Goal: Contribute content: Add original content to the website for others to see

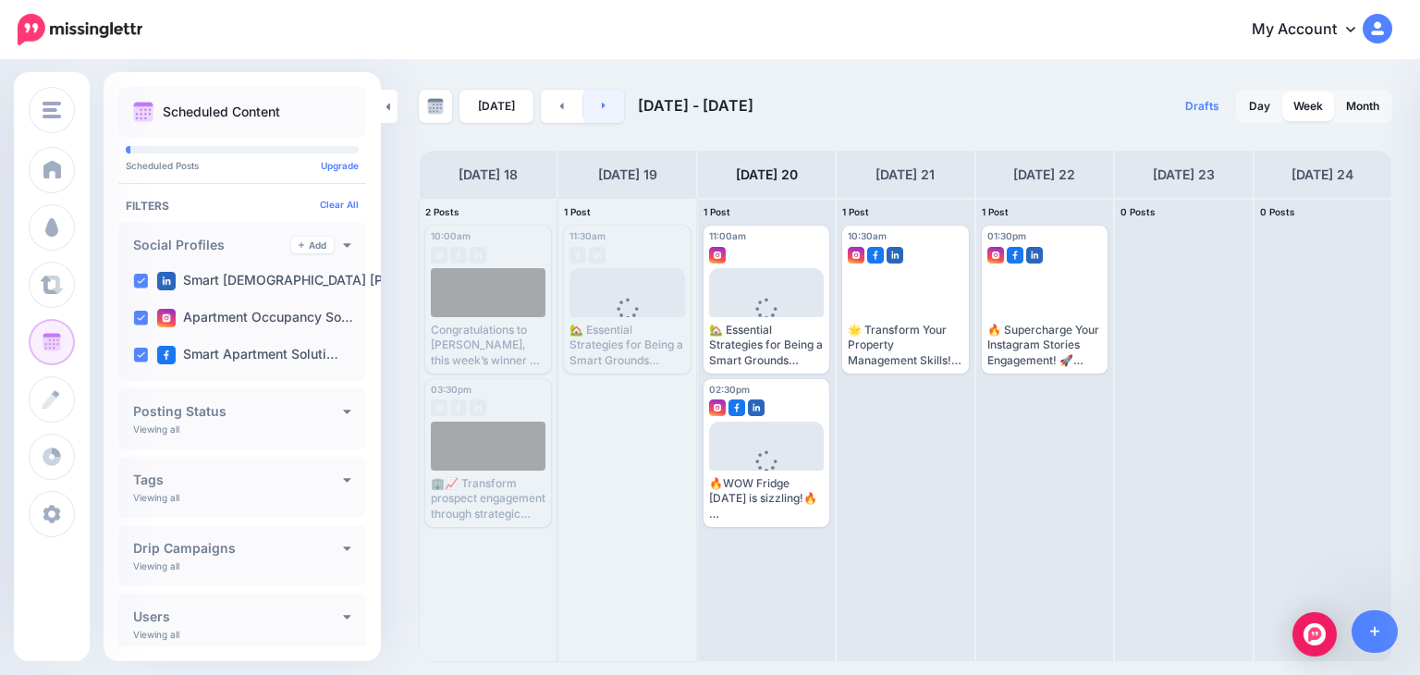
click at [608, 109] on link at bounding box center [604, 106] width 42 height 33
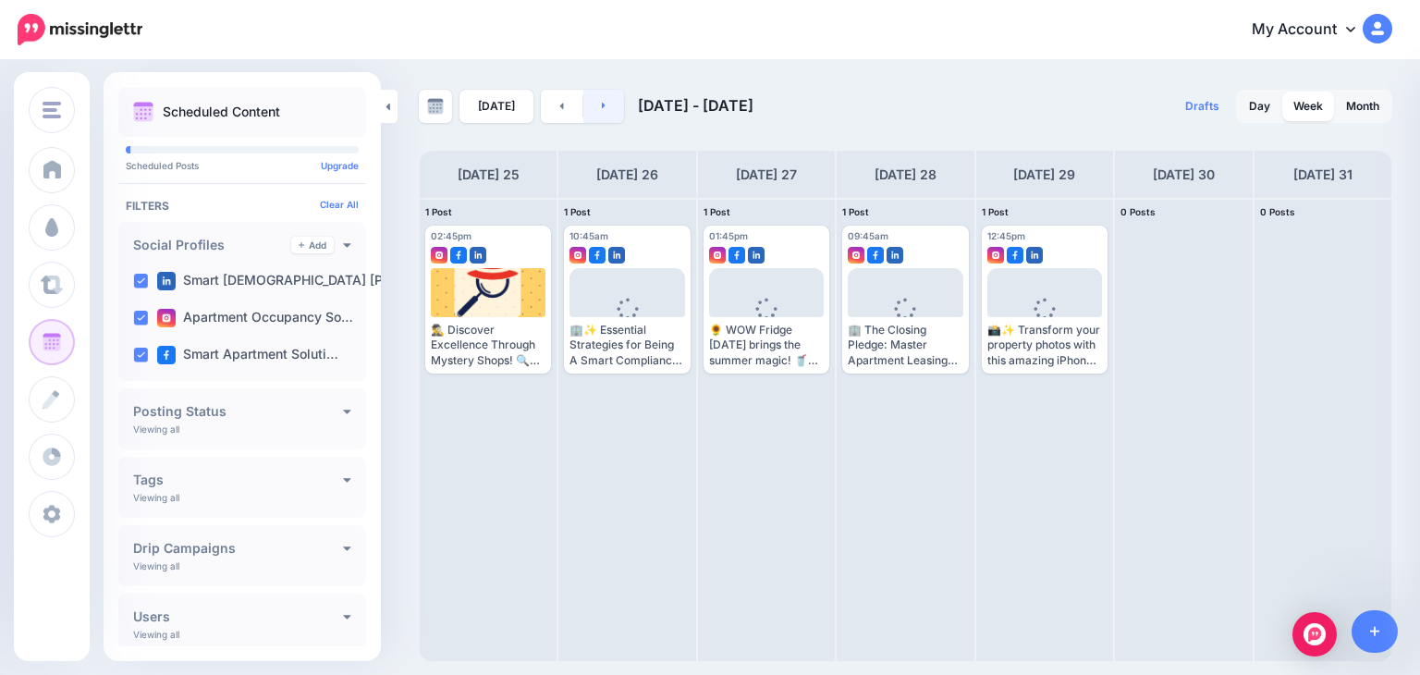
click at [593, 99] on link at bounding box center [604, 106] width 42 height 33
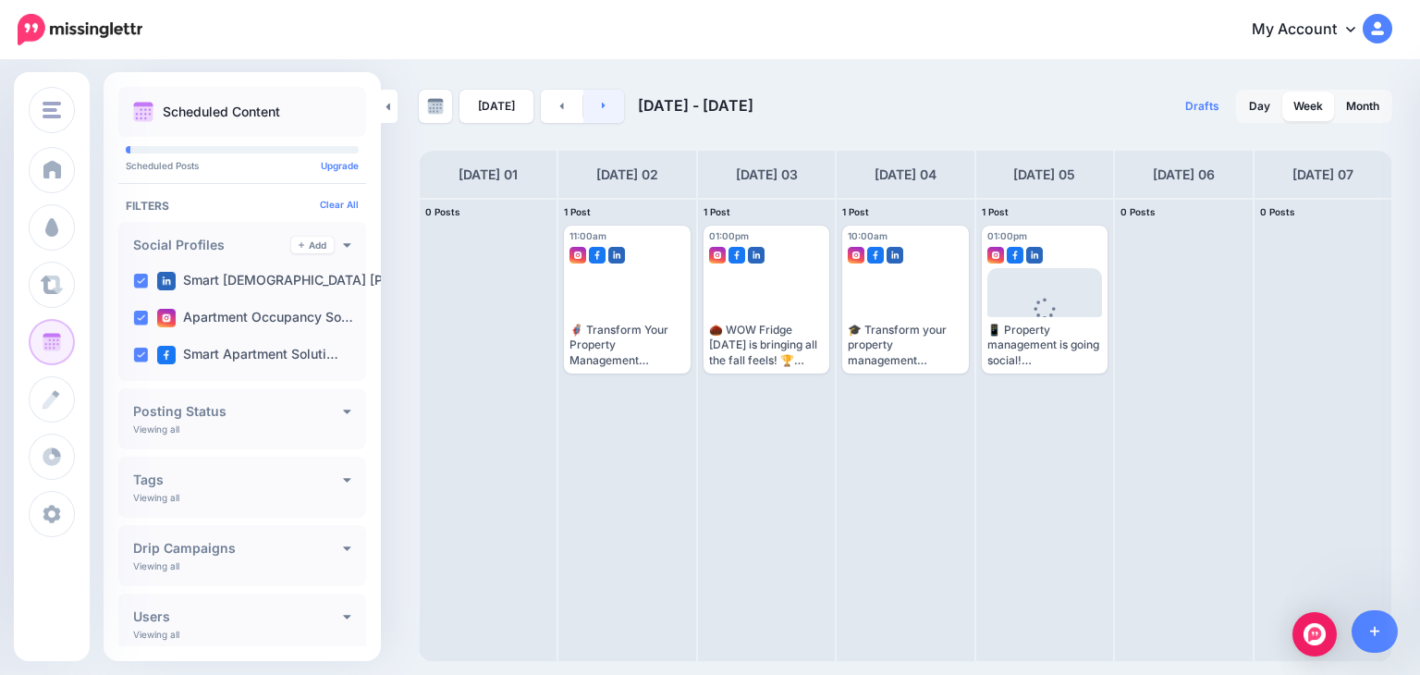
click at [592, 97] on link at bounding box center [604, 106] width 42 height 33
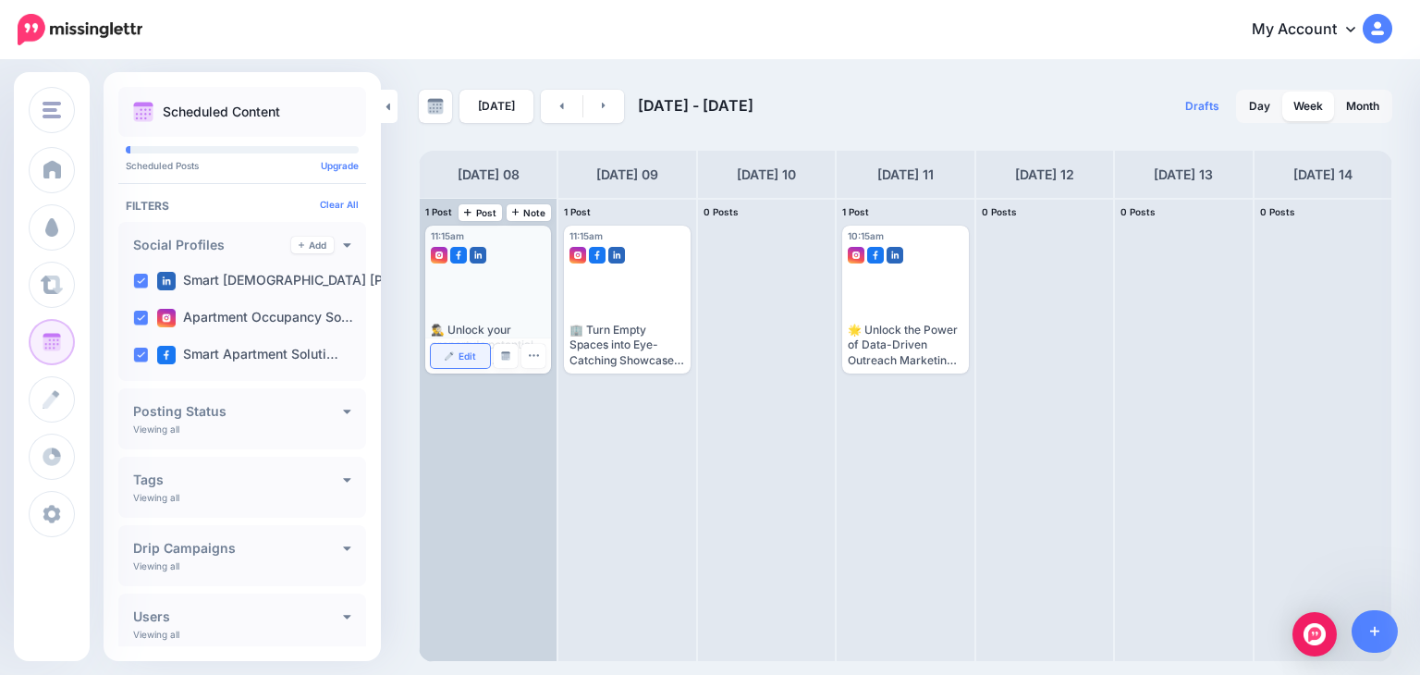
click at [461, 354] on span "Edit" at bounding box center [468, 355] width 18 height 9
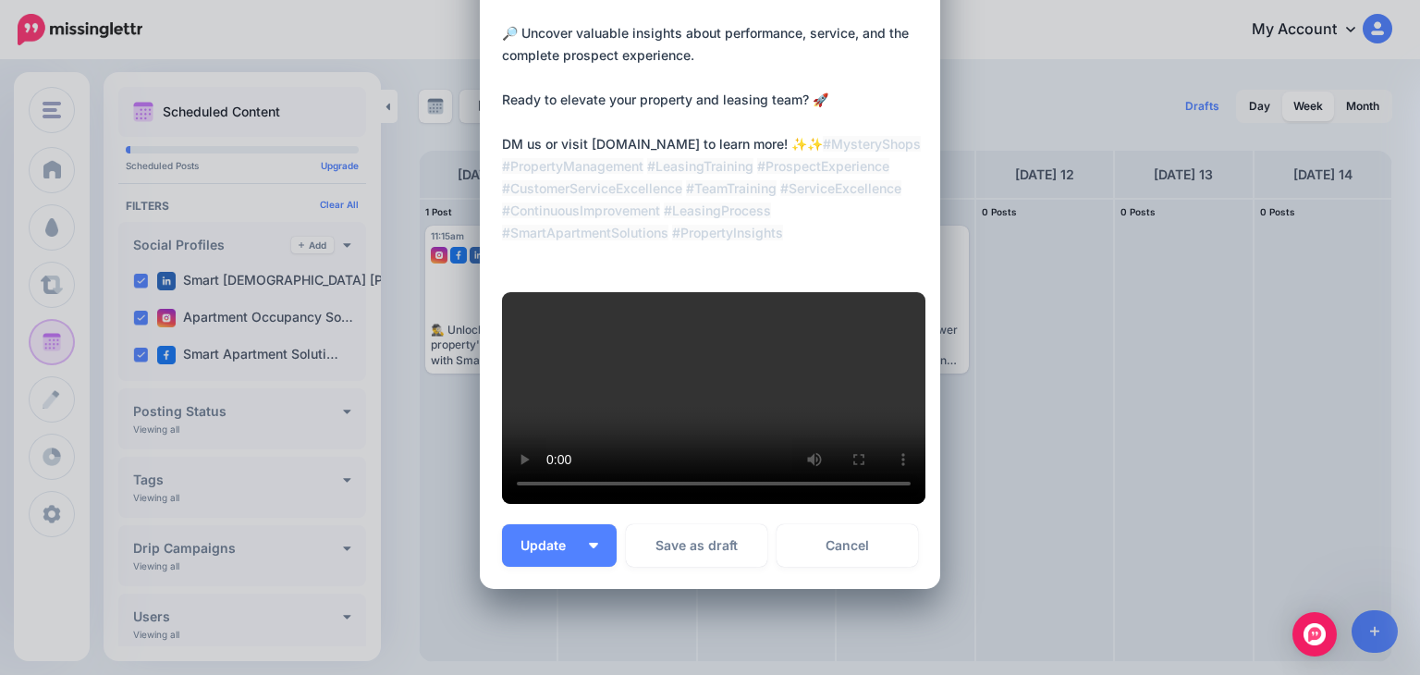
scroll to position [564, 0]
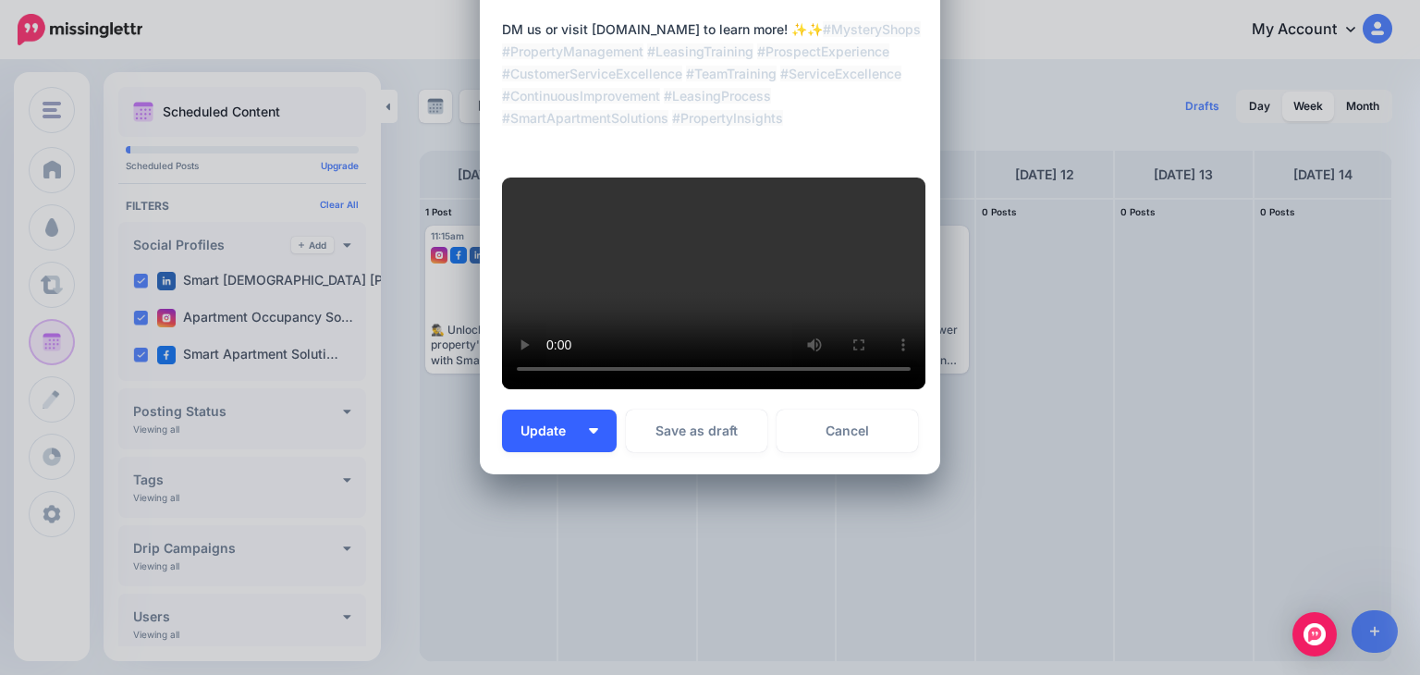
click at [521, 431] on span "Update" at bounding box center [550, 430] width 59 height 13
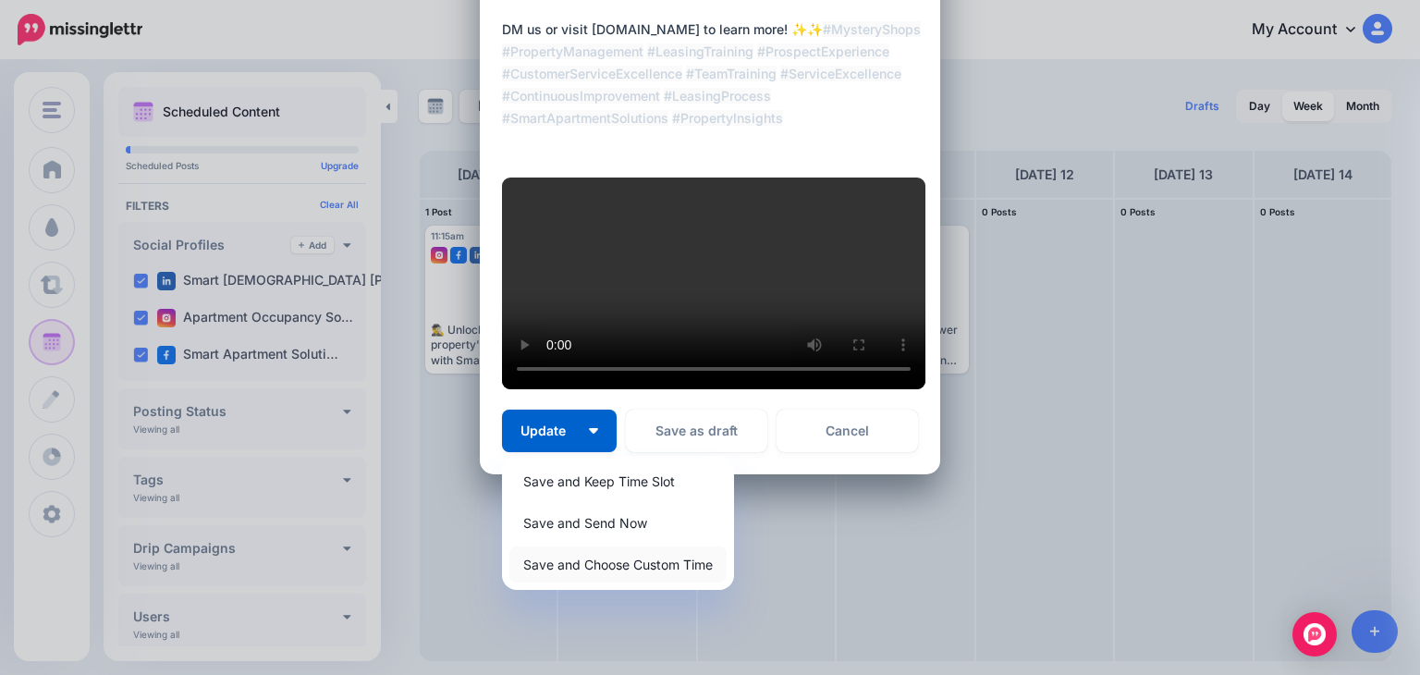
click at [552, 561] on link "Save and Choose Custom Time" at bounding box center [618, 565] width 217 height 36
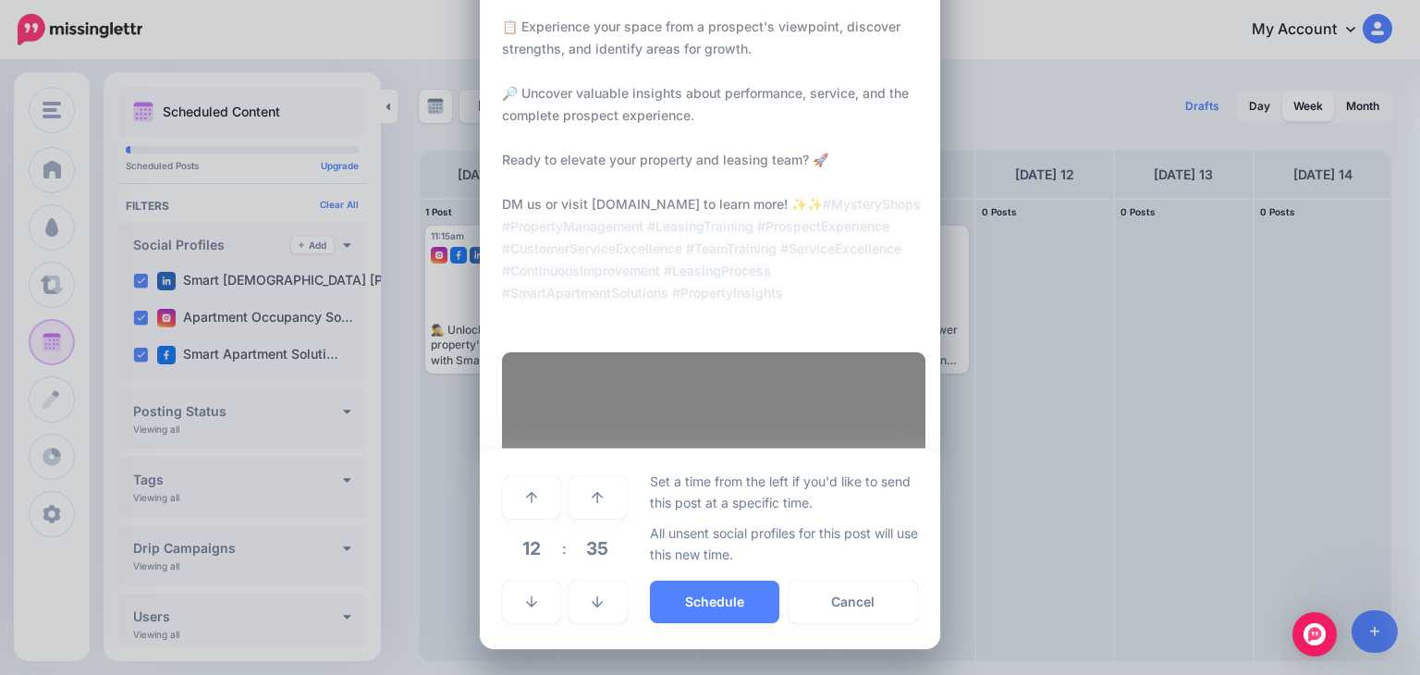
scroll to position [388, 0]
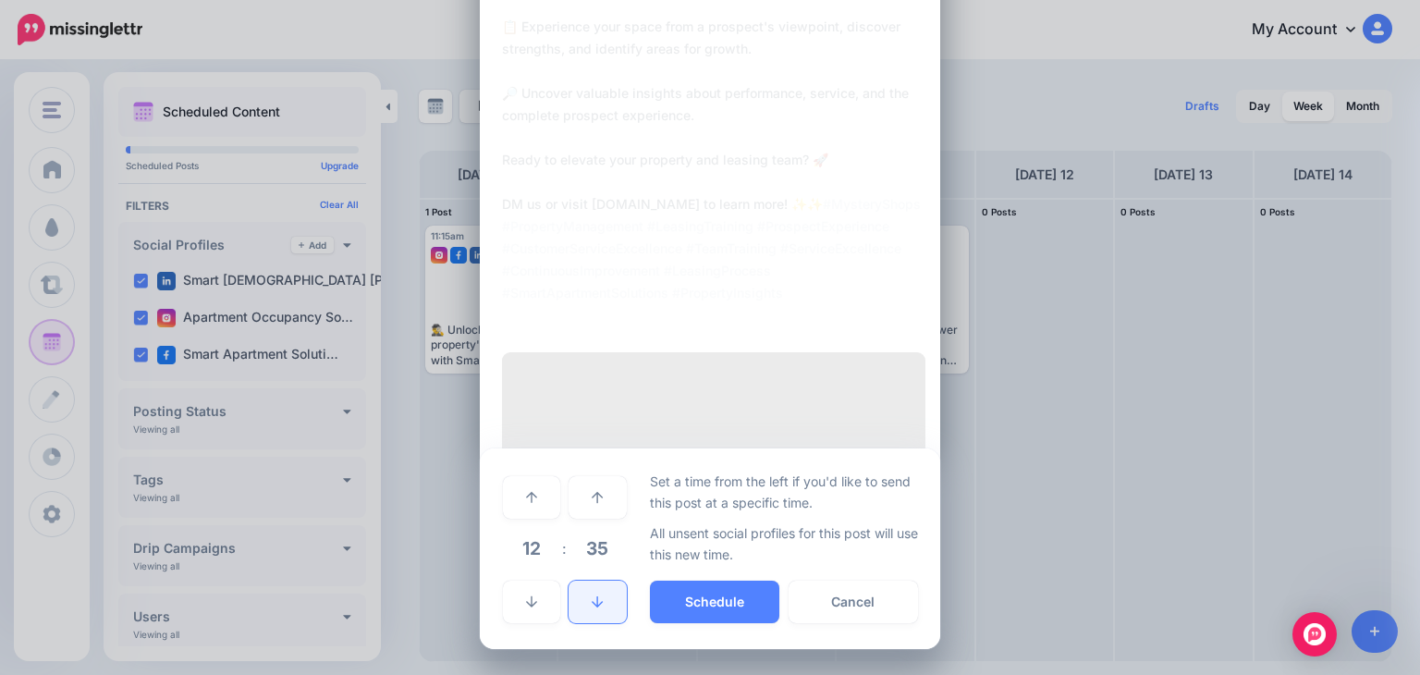
click at [585, 612] on link at bounding box center [597, 602] width 57 height 43
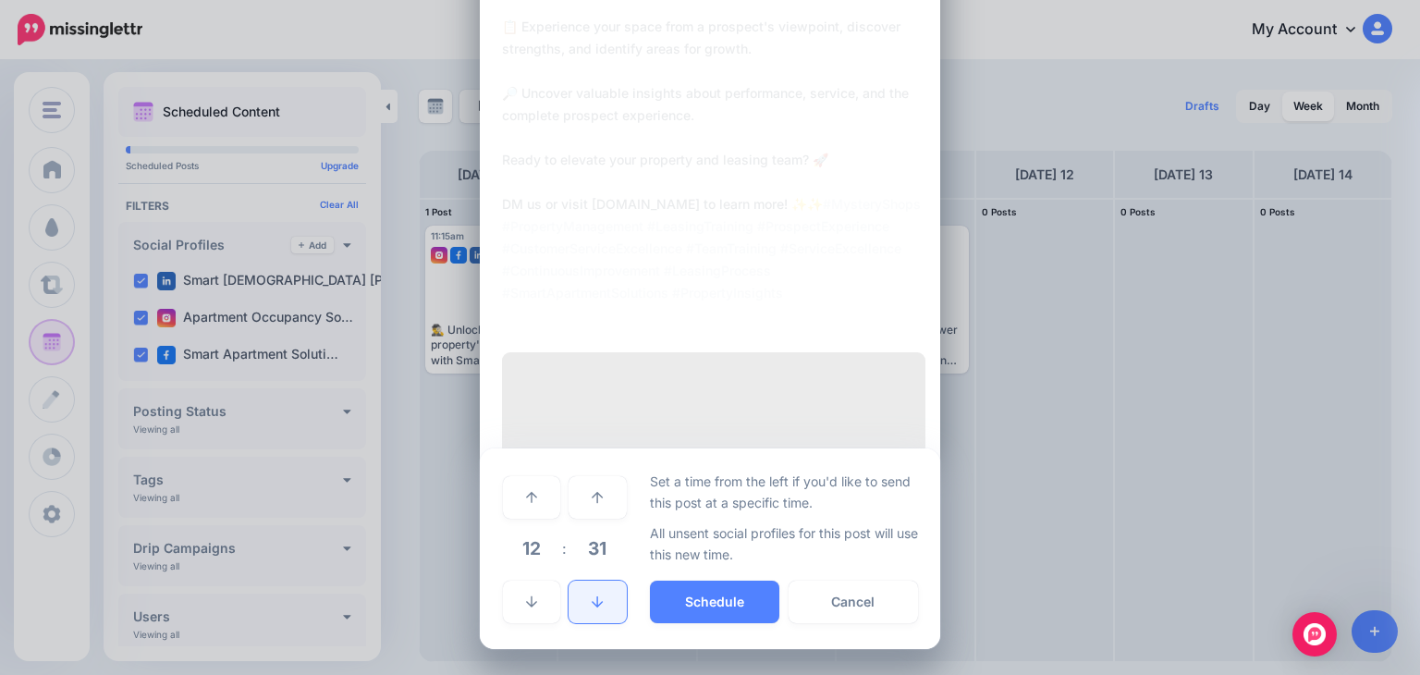
click at [584, 611] on link at bounding box center [597, 602] width 57 height 43
click at [585, 611] on link at bounding box center [597, 602] width 57 height 43
click at [584, 611] on link at bounding box center [597, 602] width 57 height 43
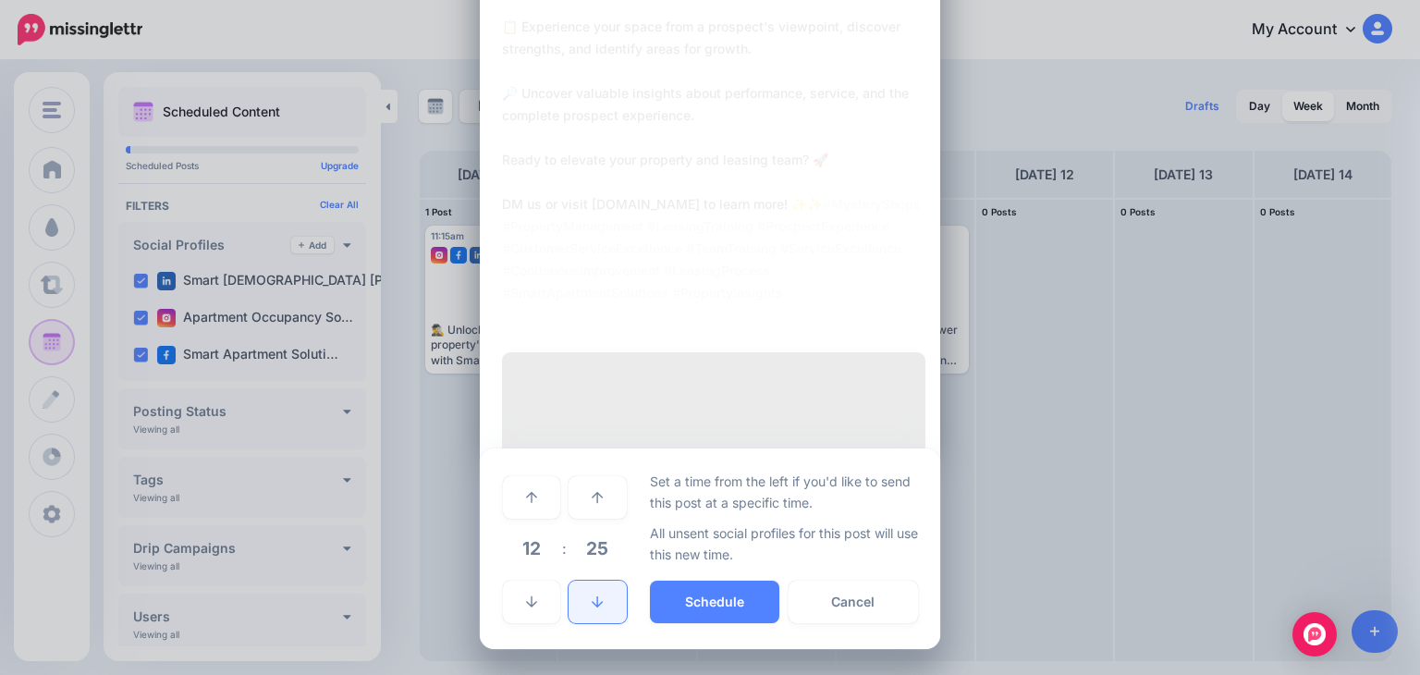
click at [592, 627] on div "***** 12 : 25 00 01 02 03 04 05 06 07 08 09 10 11 12 13 14 15 16 17 18 19 20 21…" at bounding box center [710, 548] width 461 height 201
click at [587, 611] on link at bounding box center [597, 602] width 57 height 43
click at [592, 608] on icon at bounding box center [597, 602] width 11 height 13
click at [592, 606] on icon at bounding box center [597, 602] width 11 height 13
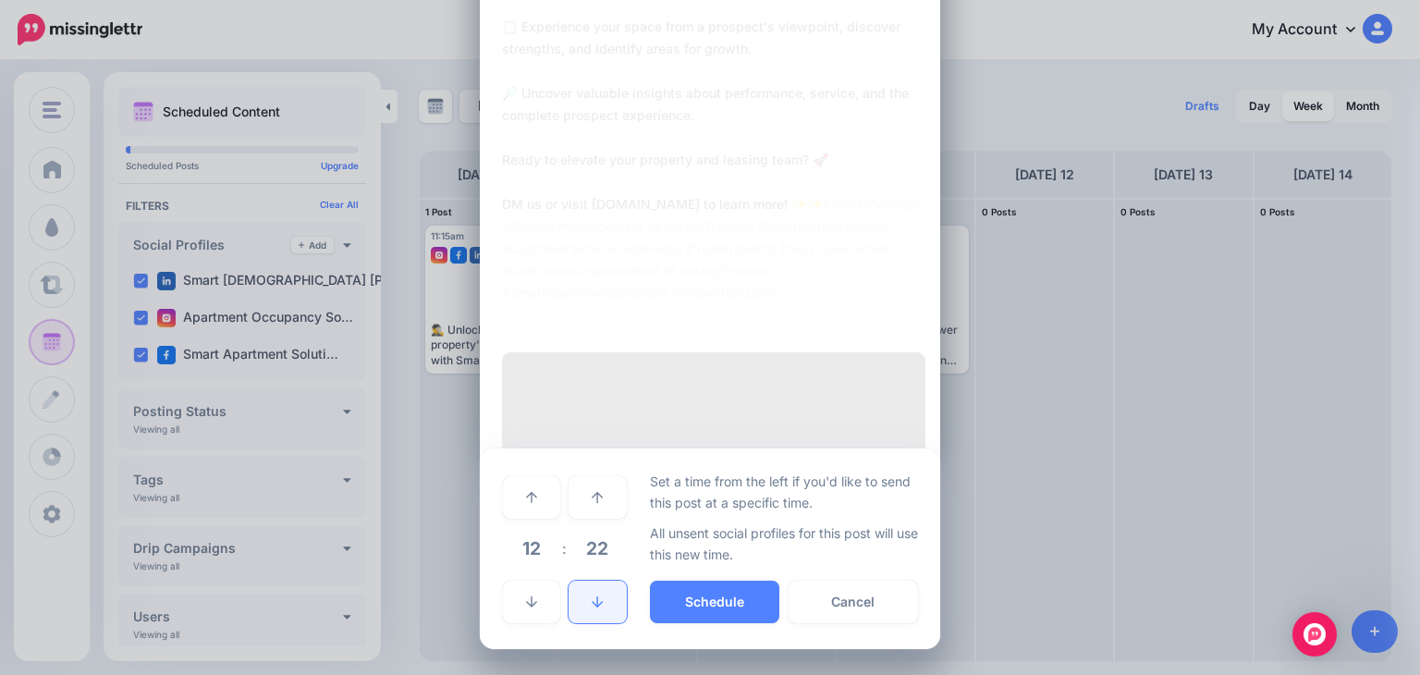
click at [592, 606] on icon at bounding box center [597, 602] width 11 height 13
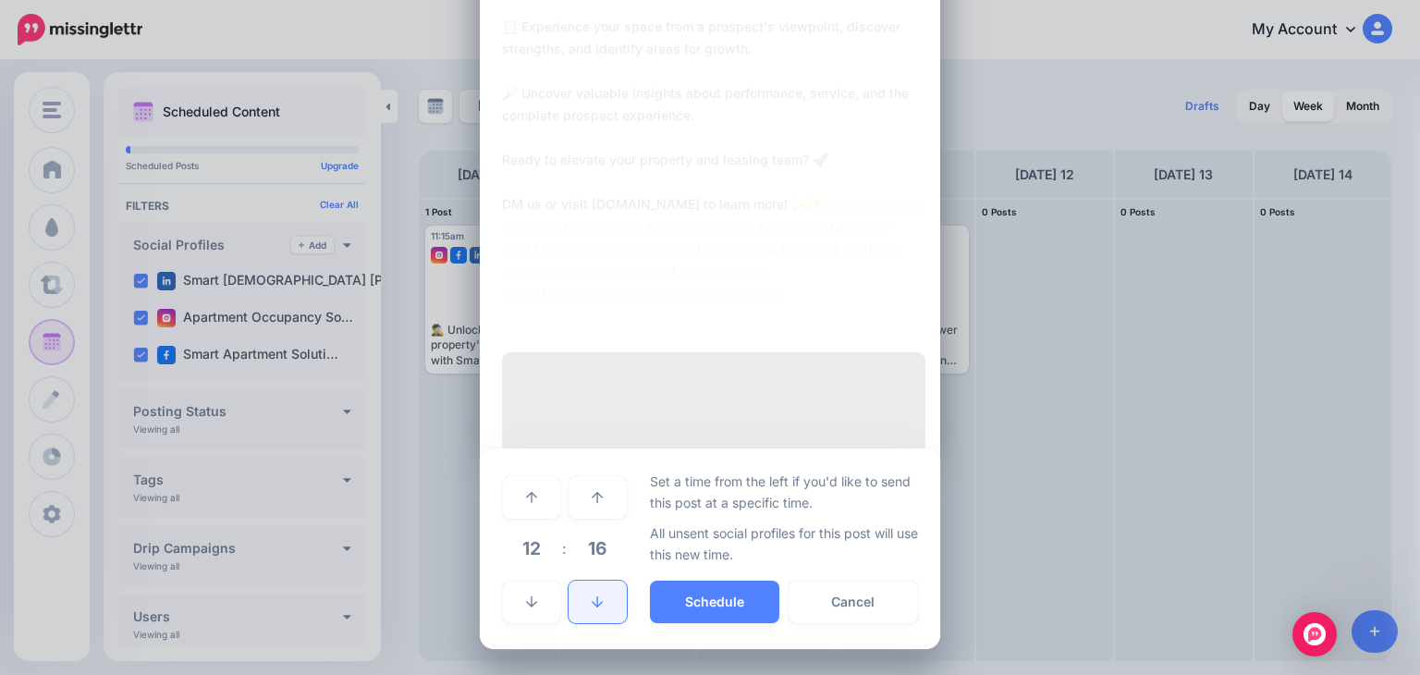
click at [592, 606] on icon at bounding box center [597, 602] width 11 height 13
click at [536, 502] on link at bounding box center [531, 497] width 57 height 43
click at [671, 608] on button "Schedule" at bounding box center [714, 602] width 129 height 43
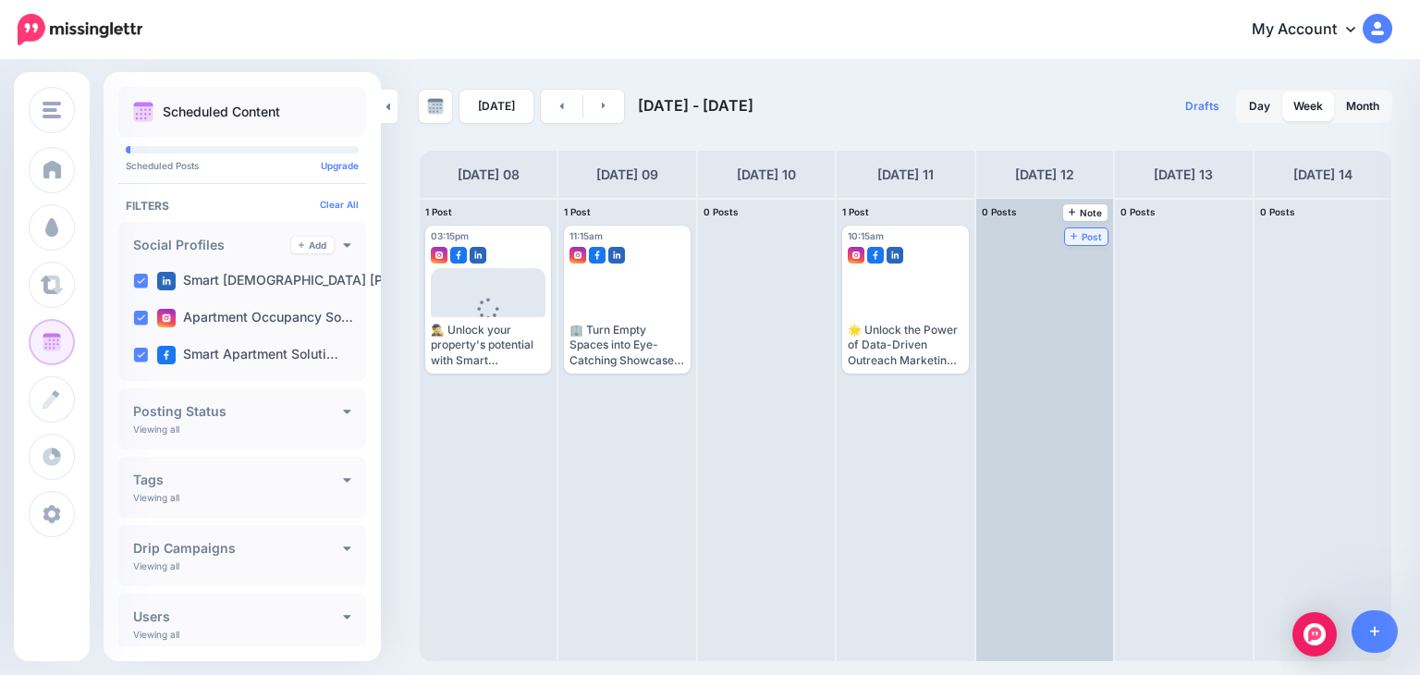
click at [1071, 232] on span "Post" at bounding box center [1087, 236] width 32 height 9
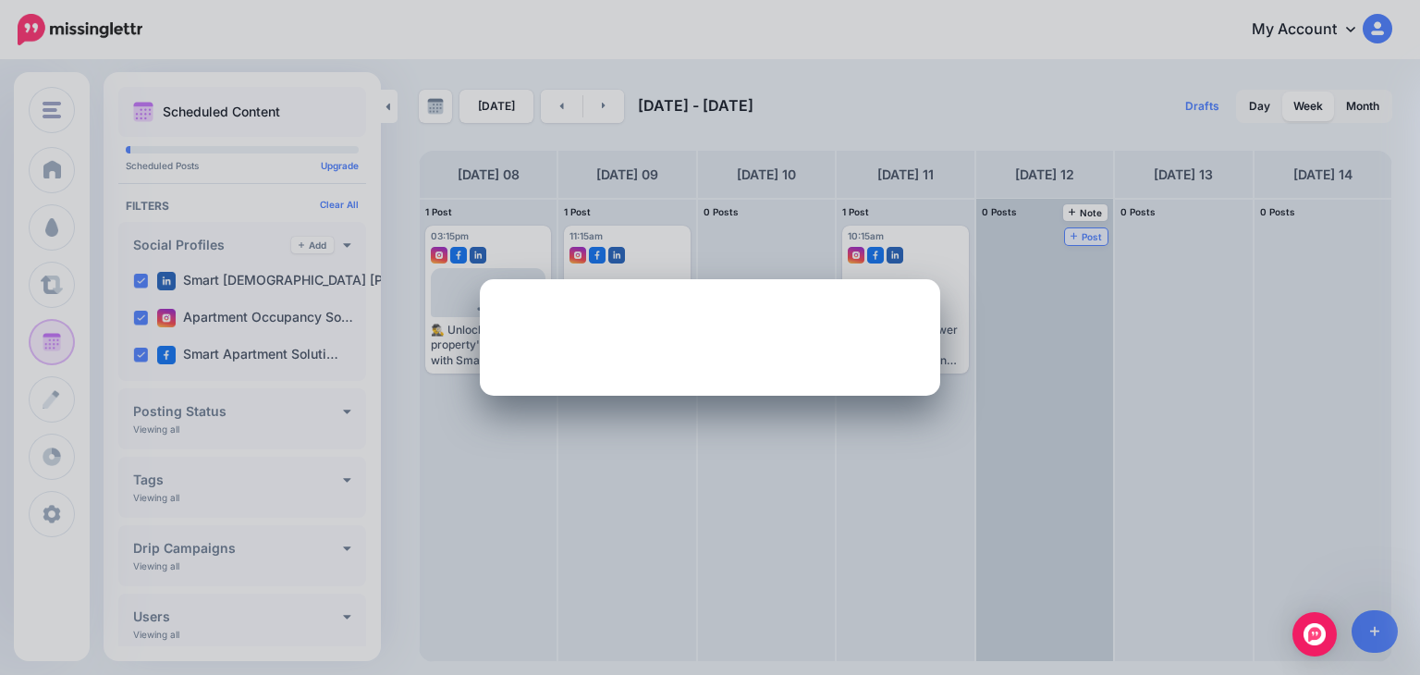
scroll to position [0, 0]
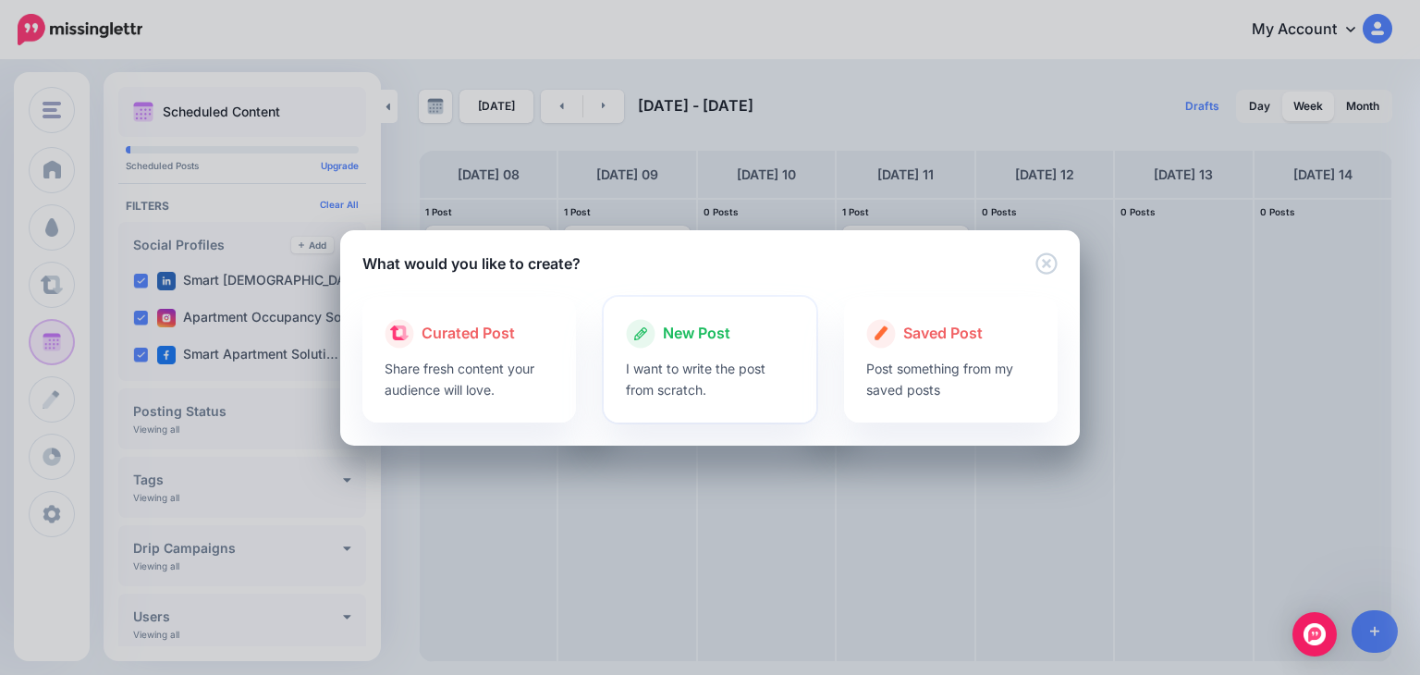
click at [671, 352] on div at bounding box center [710, 353] width 169 height 9
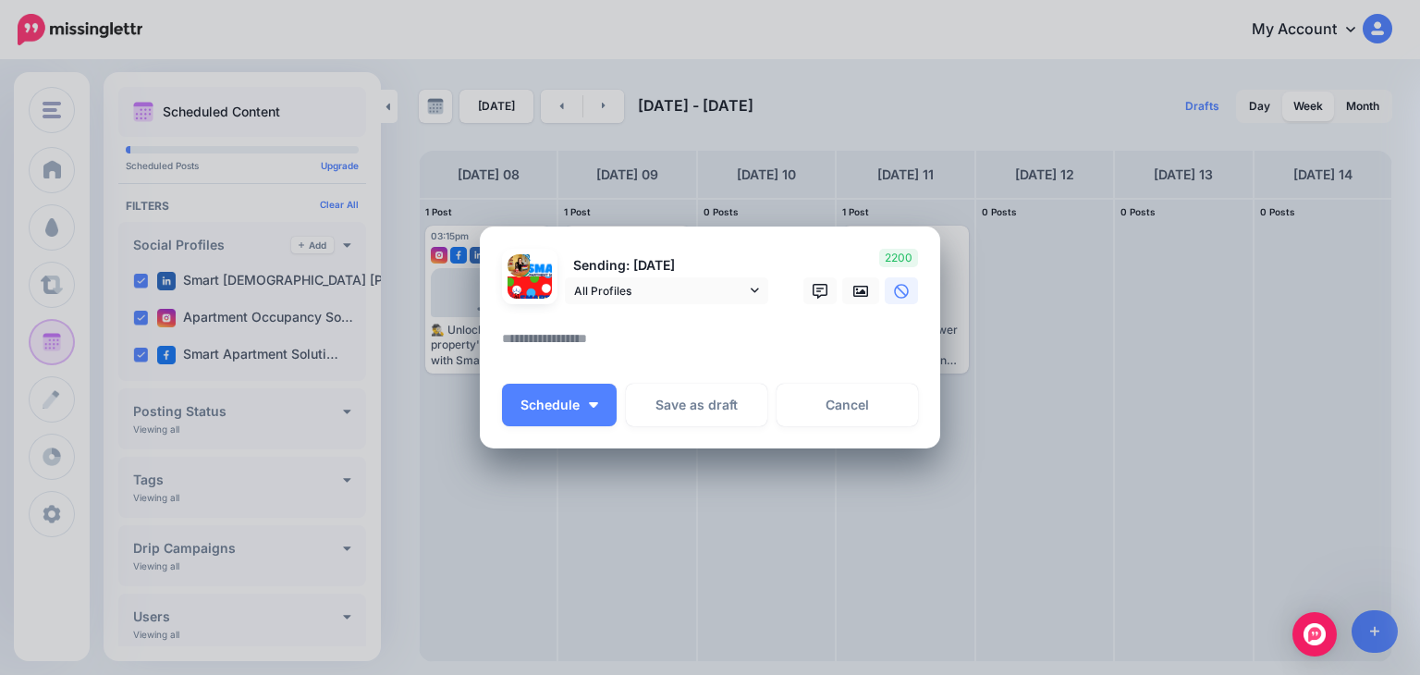
click at [587, 349] on textarea at bounding box center [714, 345] width 425 height 36
paste textarea "**********"
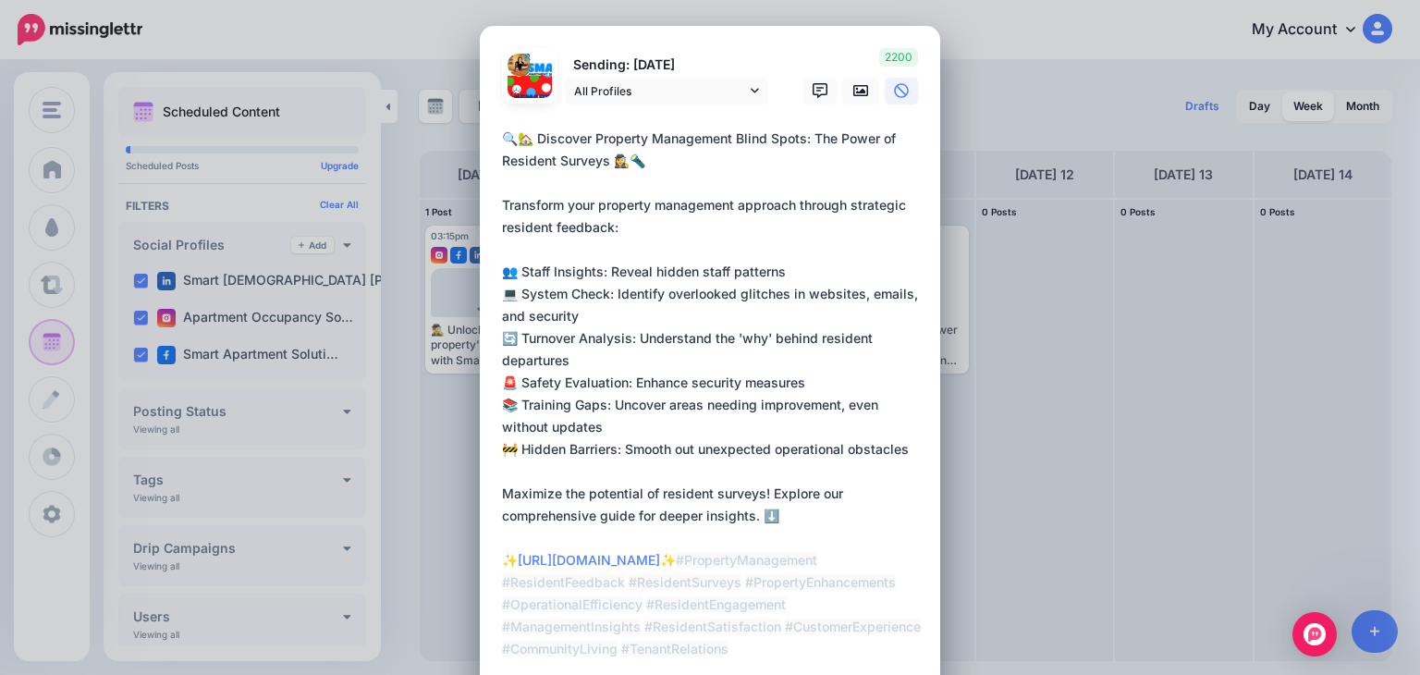
scroll to position [4, 0]
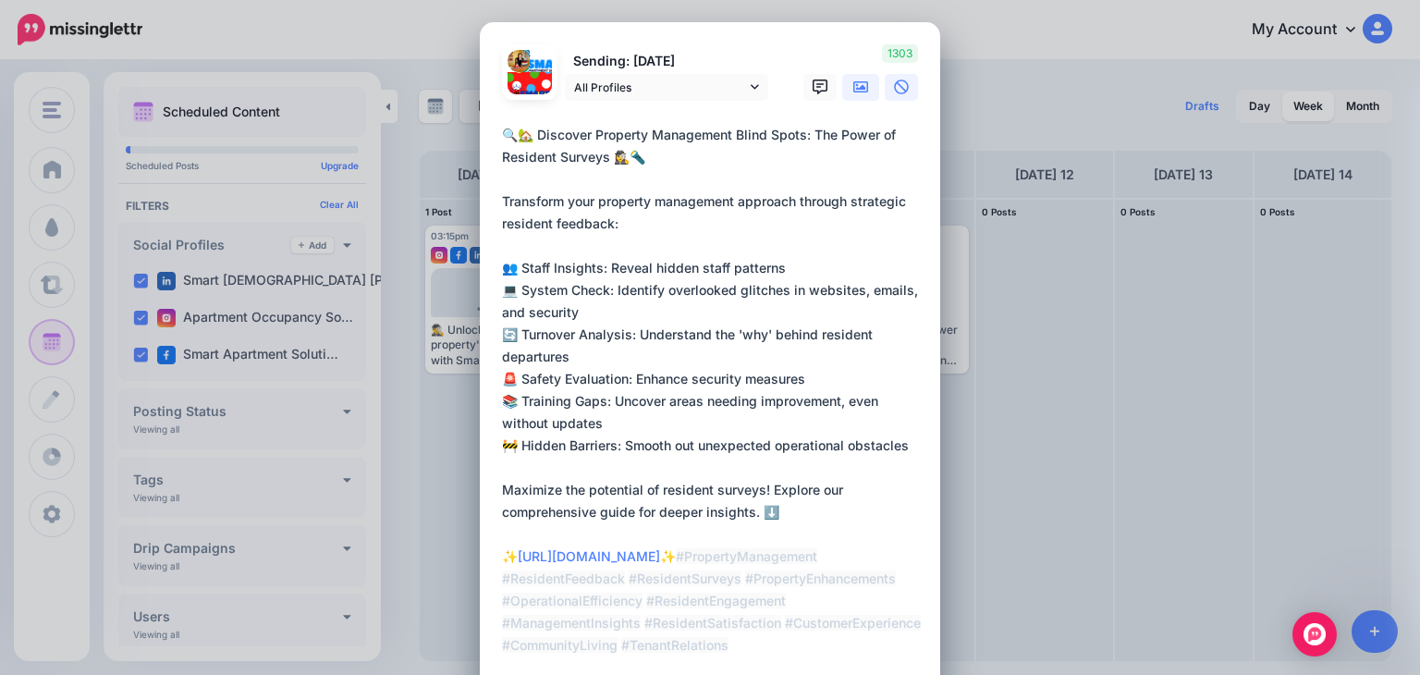
type textarea "**********"
click at [858, 80] on icon at bounding box center [861, 87] width 15 height 15
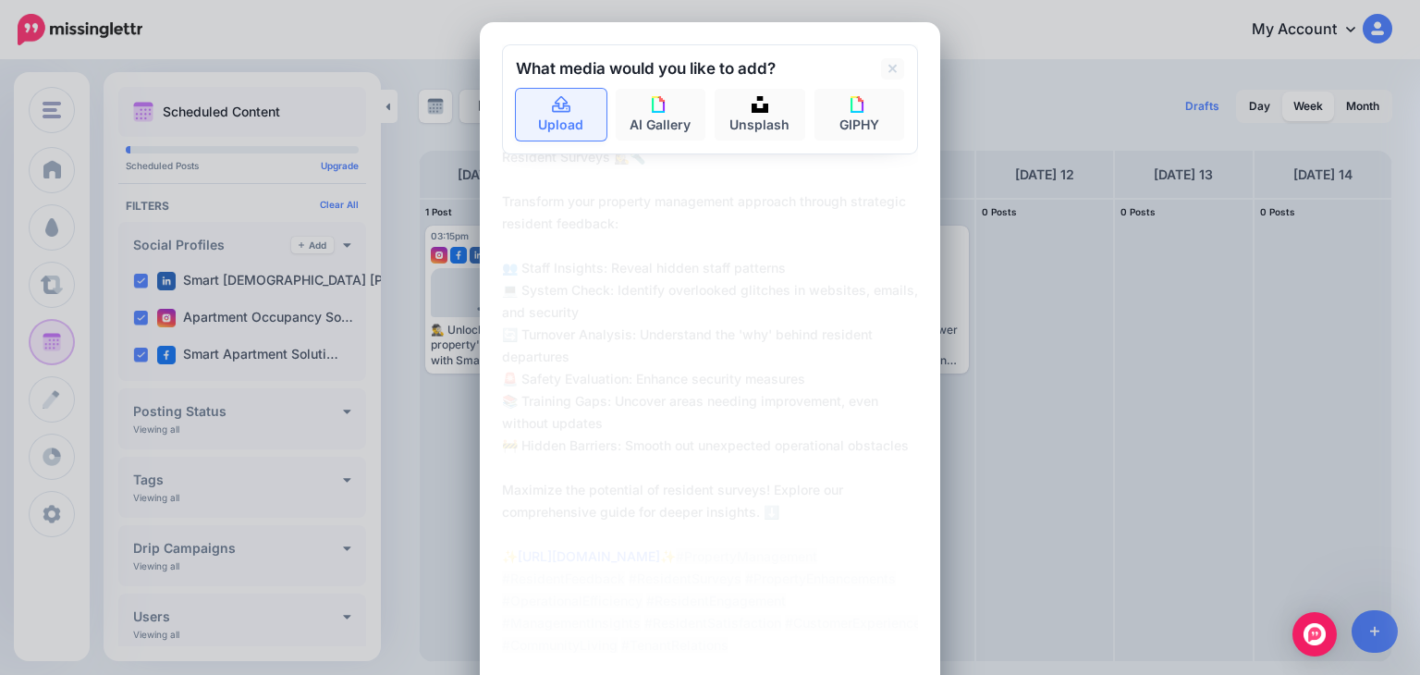
click at [551, 107] on icon at bounding box center [561, 105] width 21 height 17
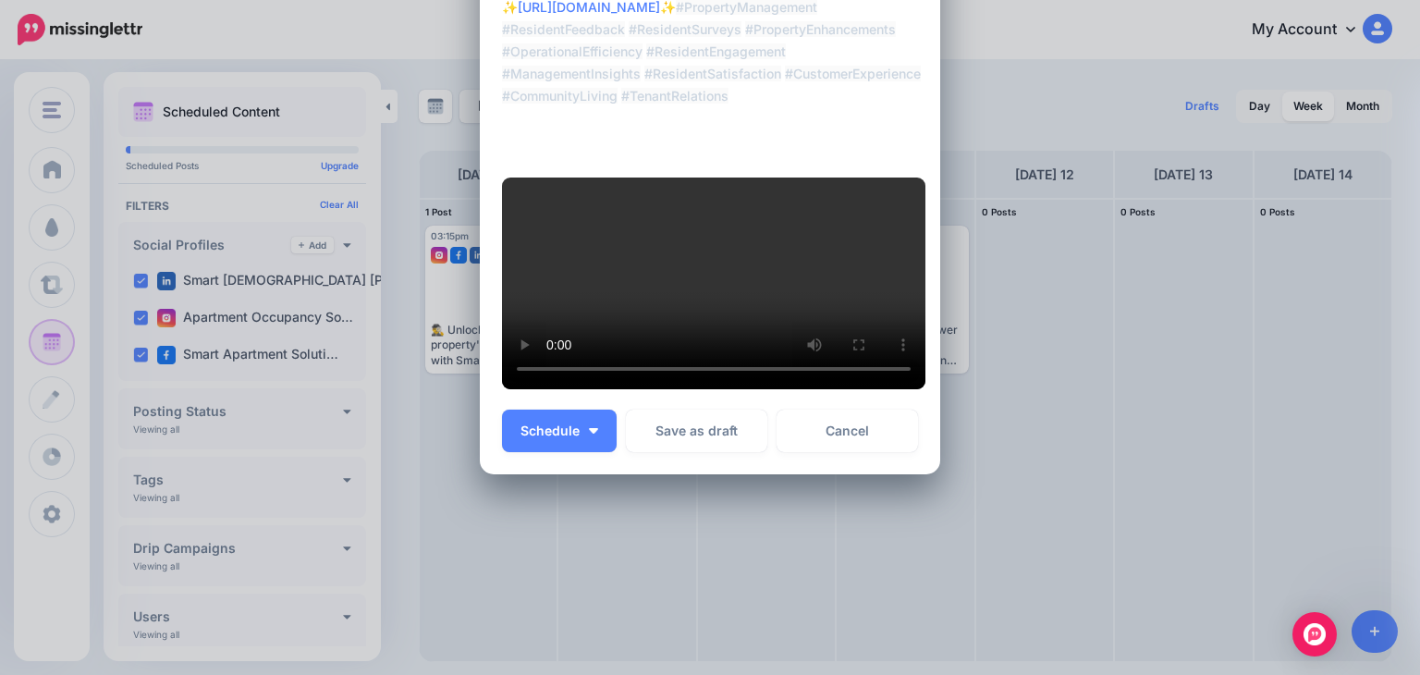
scroll to position [575, 0]
click at [533, 437] on span "Schedule" at bounding box center [550, 430] width 59 height 13
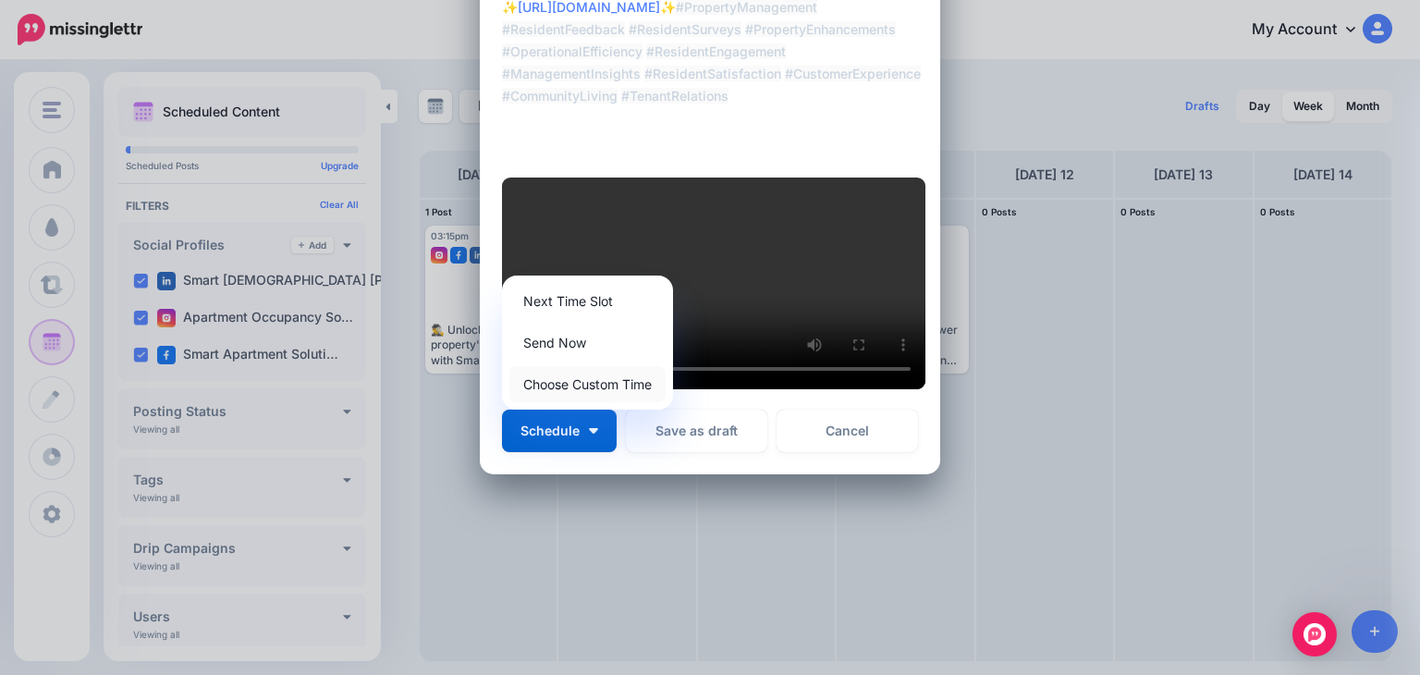
click at [534, 402] on link "Choose Custom Time" at bounding box center [588, 384] width 156 height 36
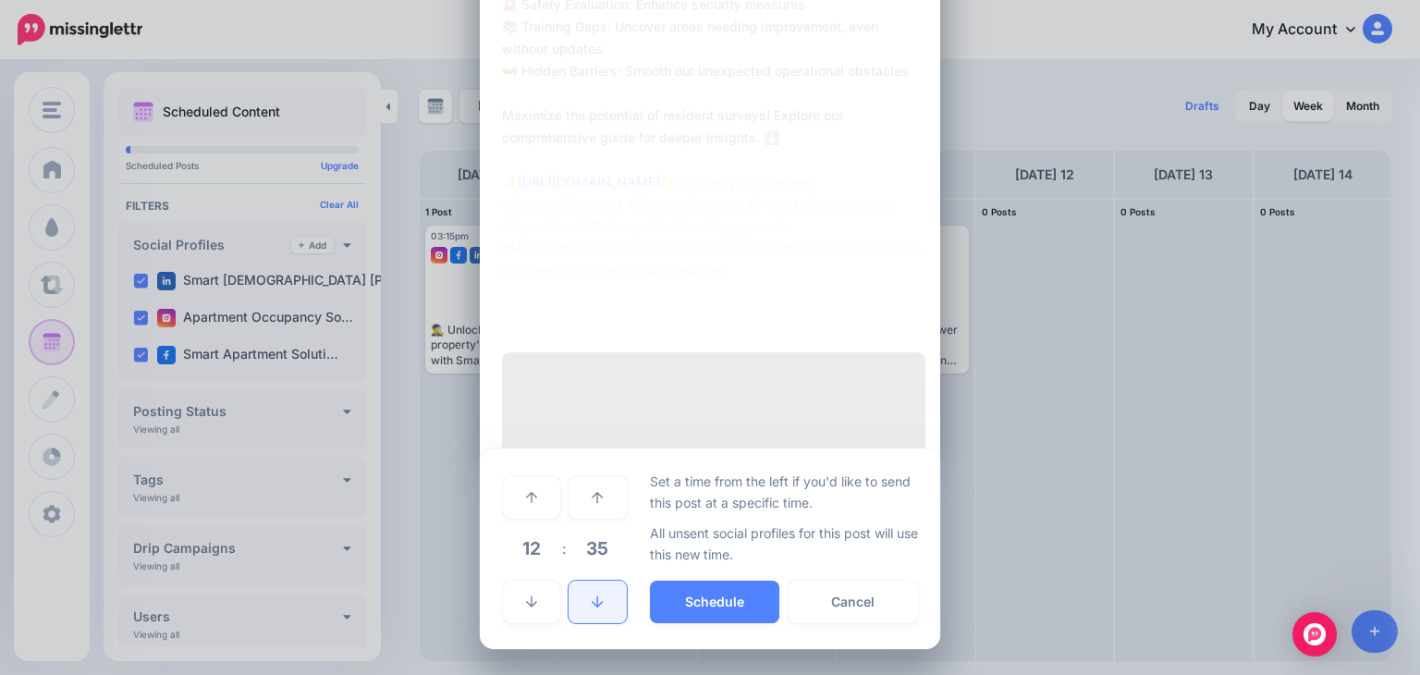
click at [578, 612] on link at bounding box center [597, 602] width 57 height 43
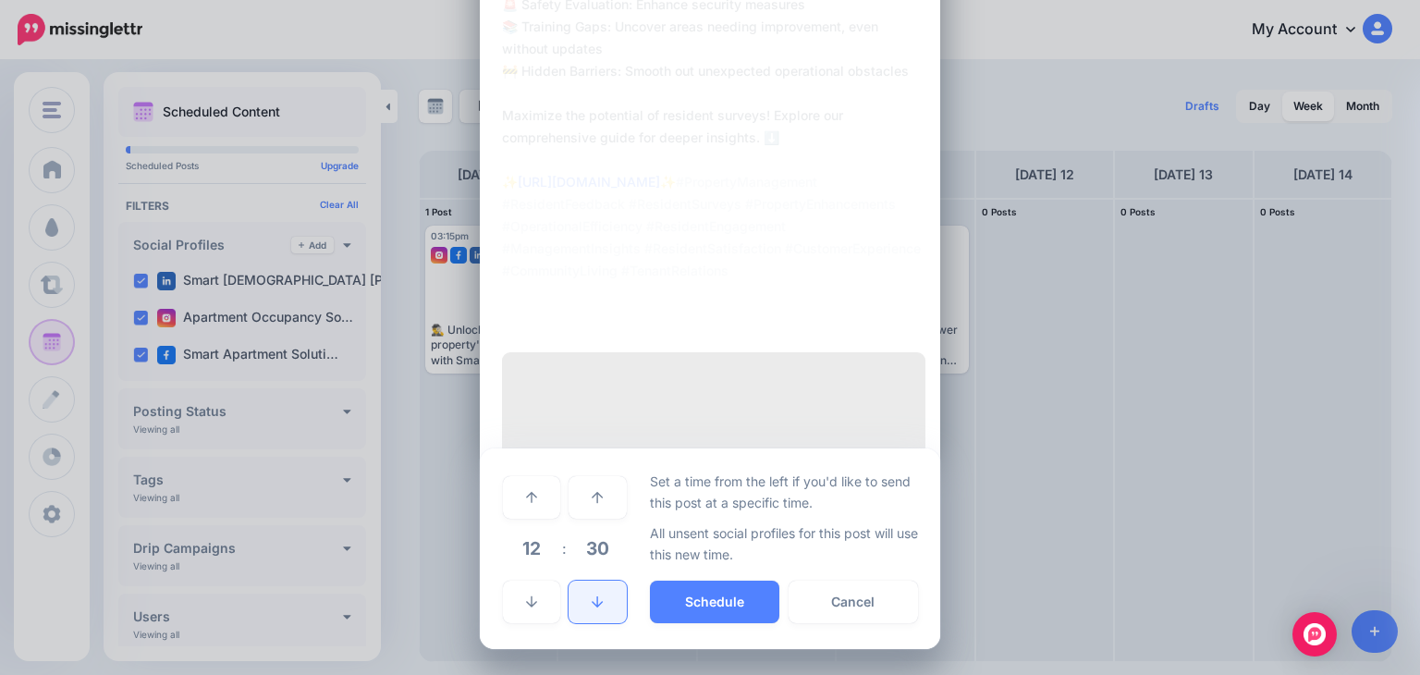
click at [578, 612] on link at bounding box center [597, 602] width 57 height 43
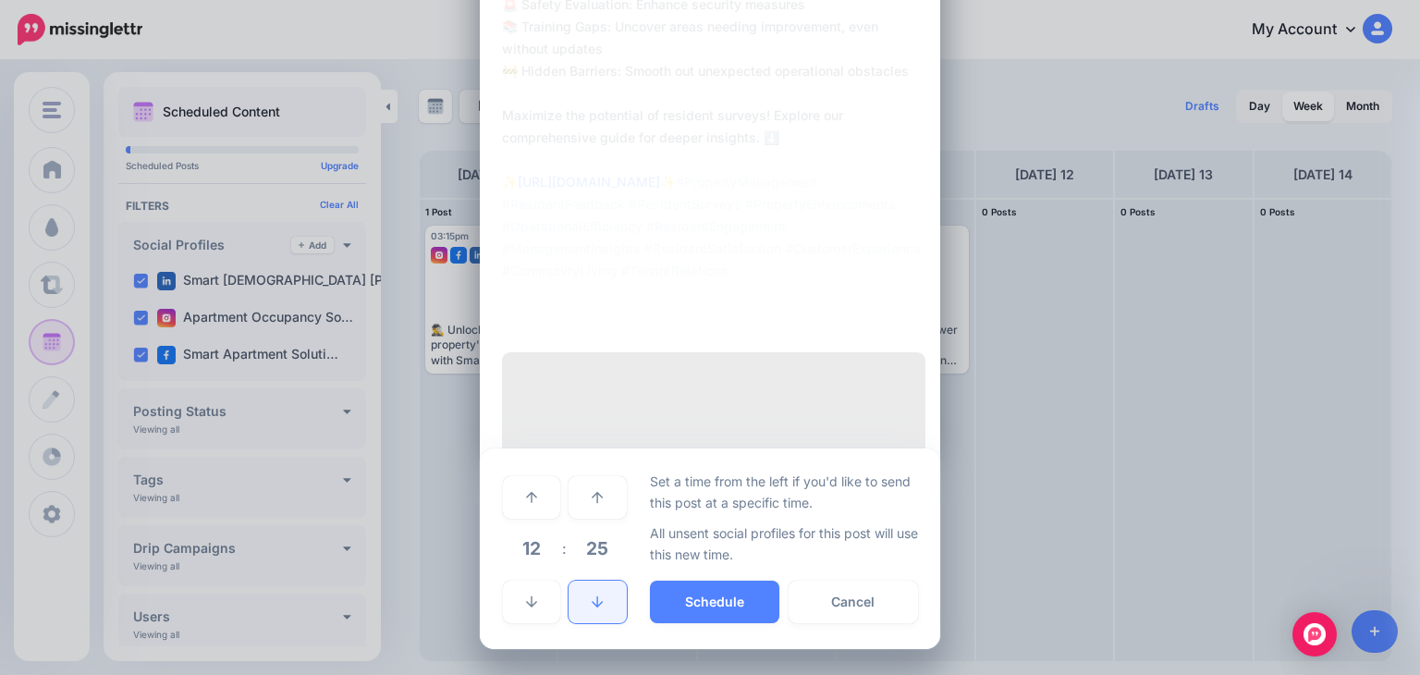
click at [578, 612] on link at bounding box center [597, 602] width 57 height 43
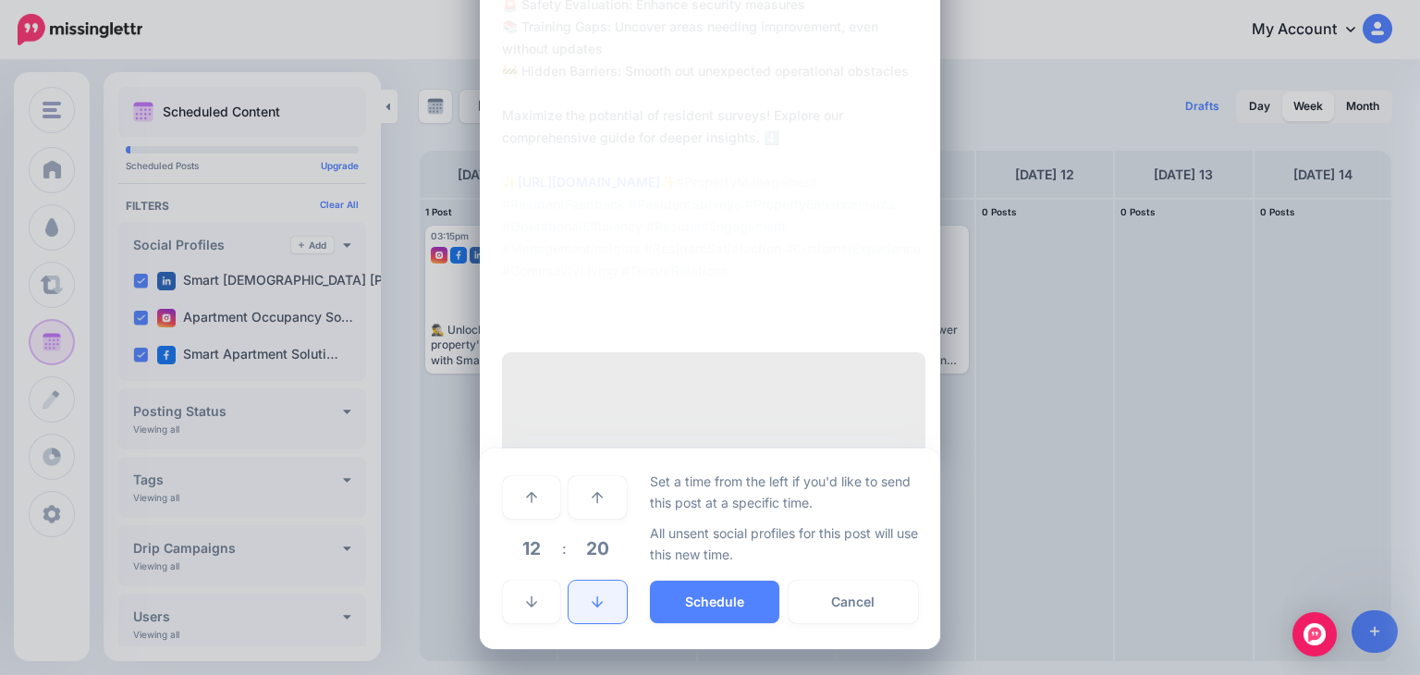
click at [578, 612] on link at bounding box center [597, 602] width 57 height 43
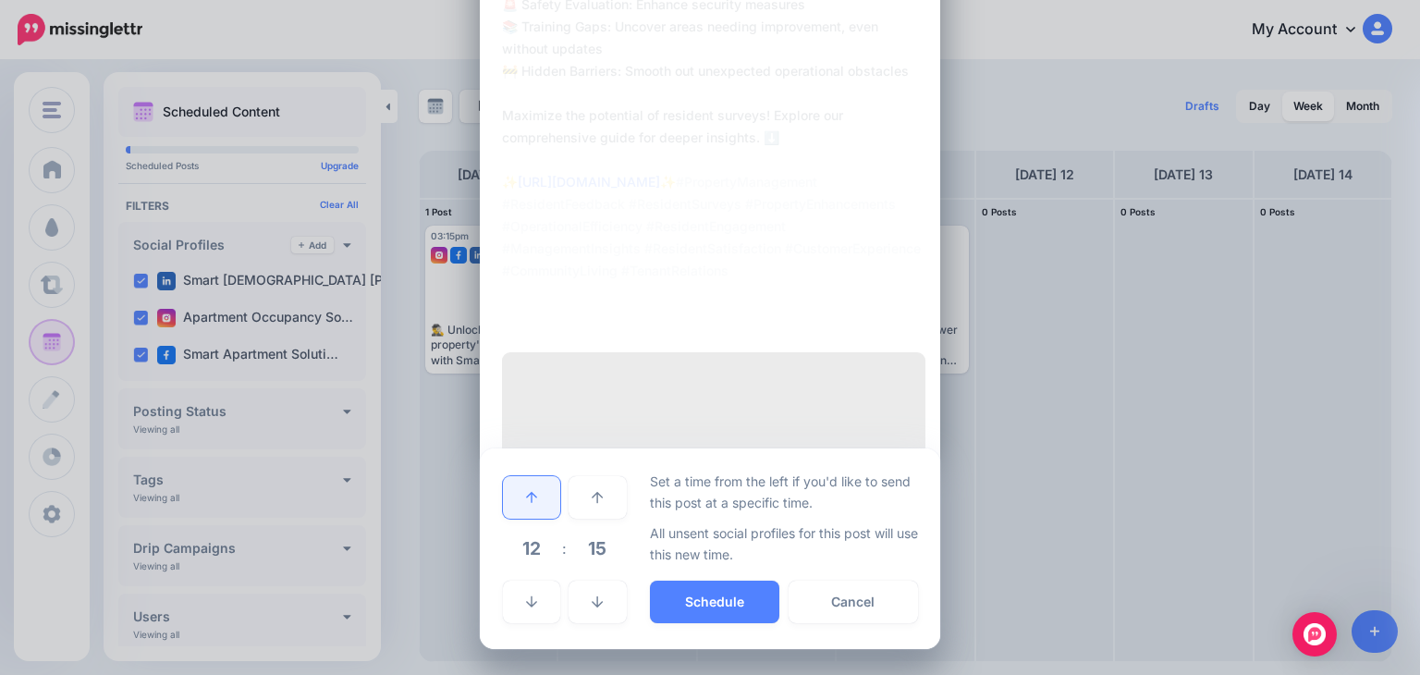
click at [526, 503] on icon at bounding box center [531, 497] width 11 height 11
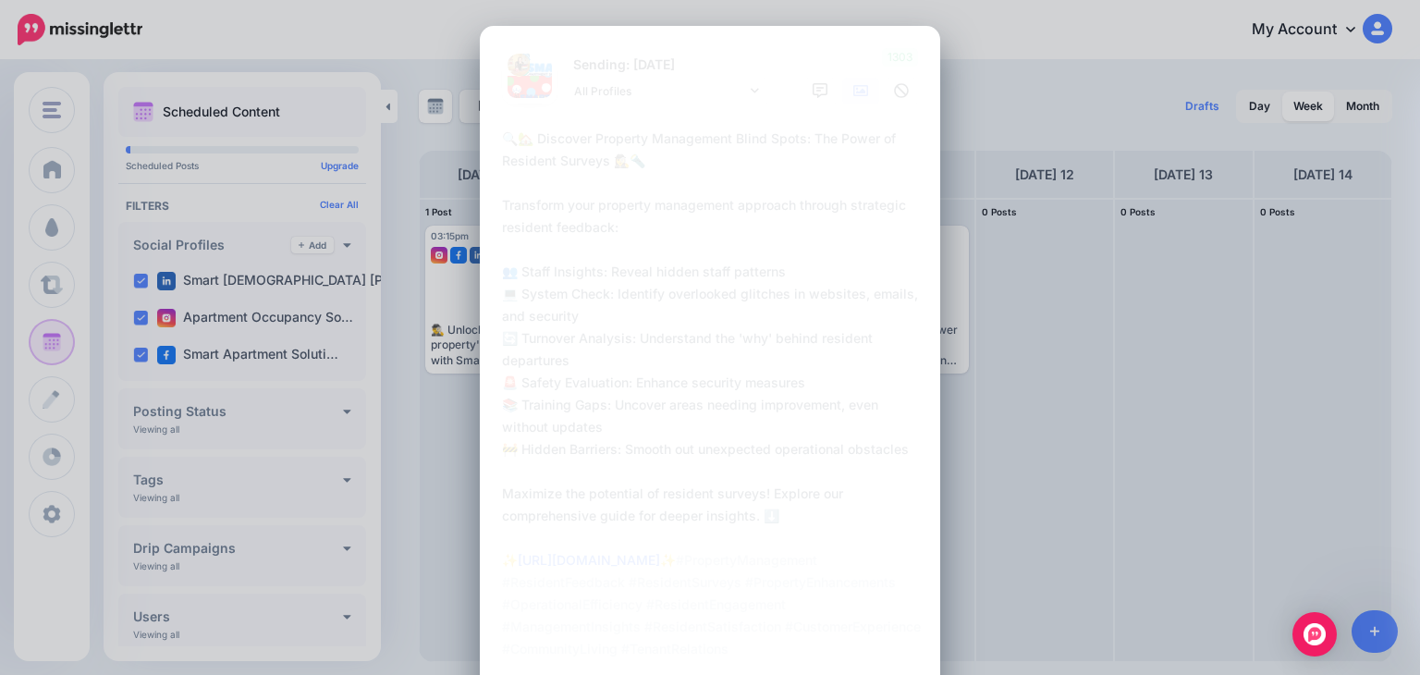
scroll to position [588, 0]
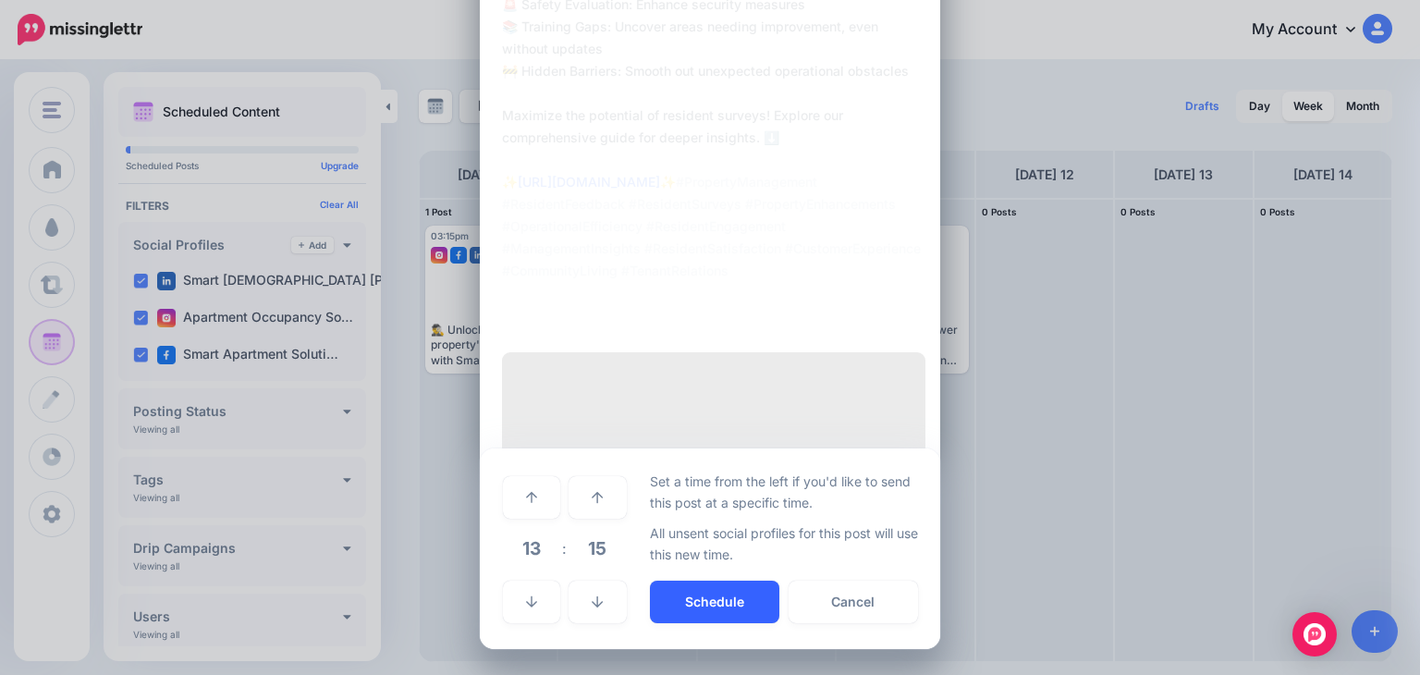
click at [707, 607] on button "Schedule" at bounding box center [714, 602] width 129 height 43
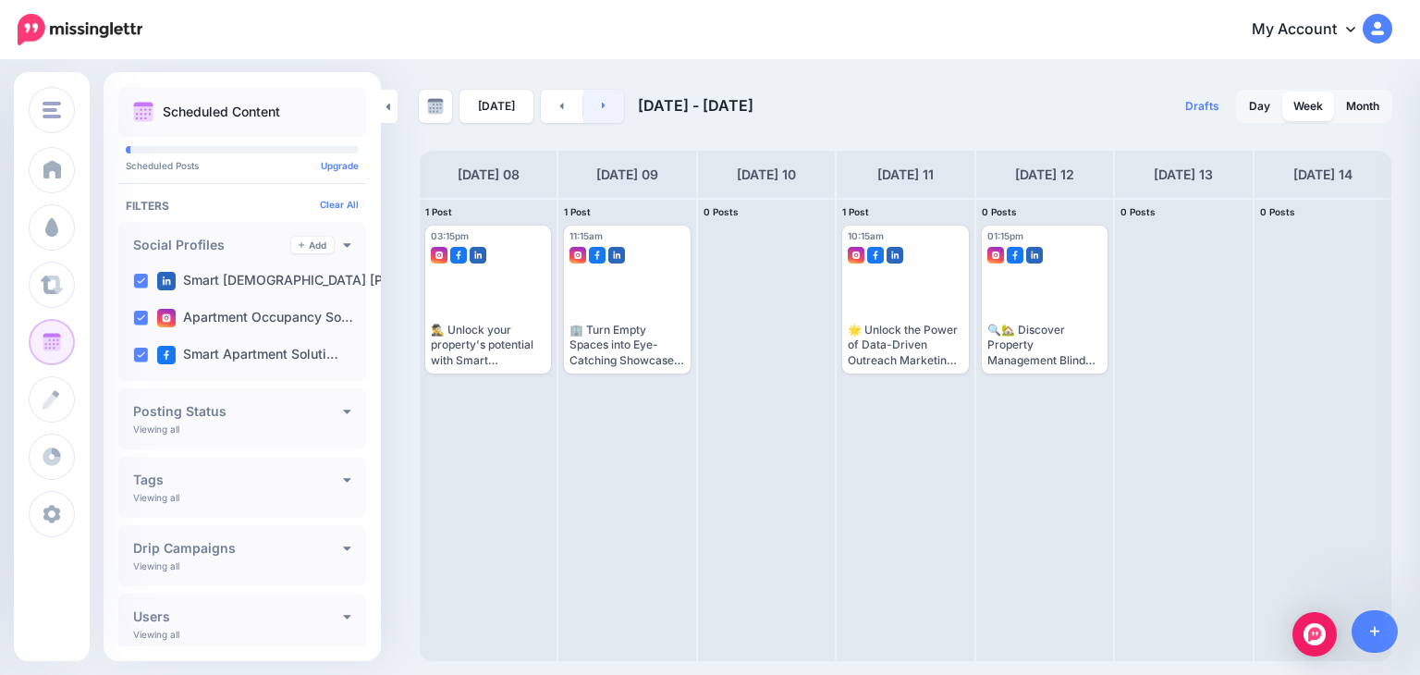
click at [603, 105] on link at bounding box center [604, 106] width 42 height 33
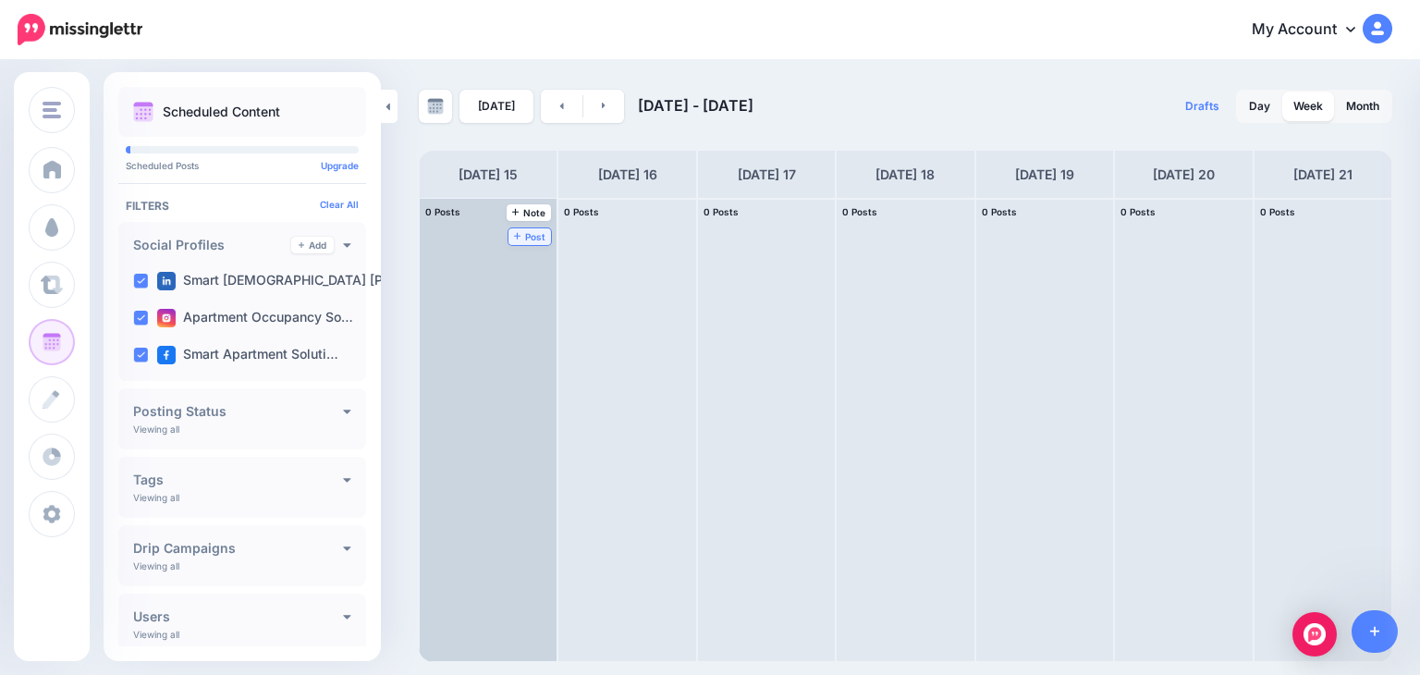
click at [514, 232] on span "Post" at bounding box center [530, 236] width 32 height 9
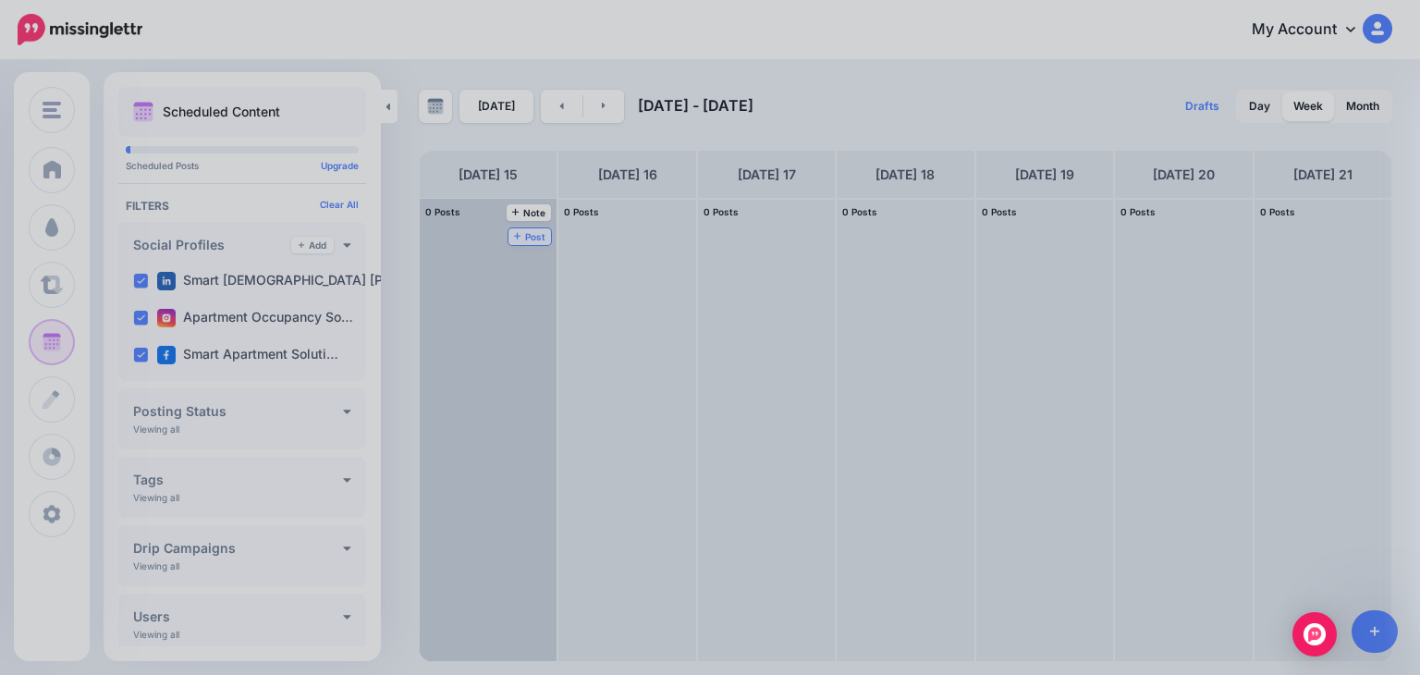
scroll to position [0, 0]
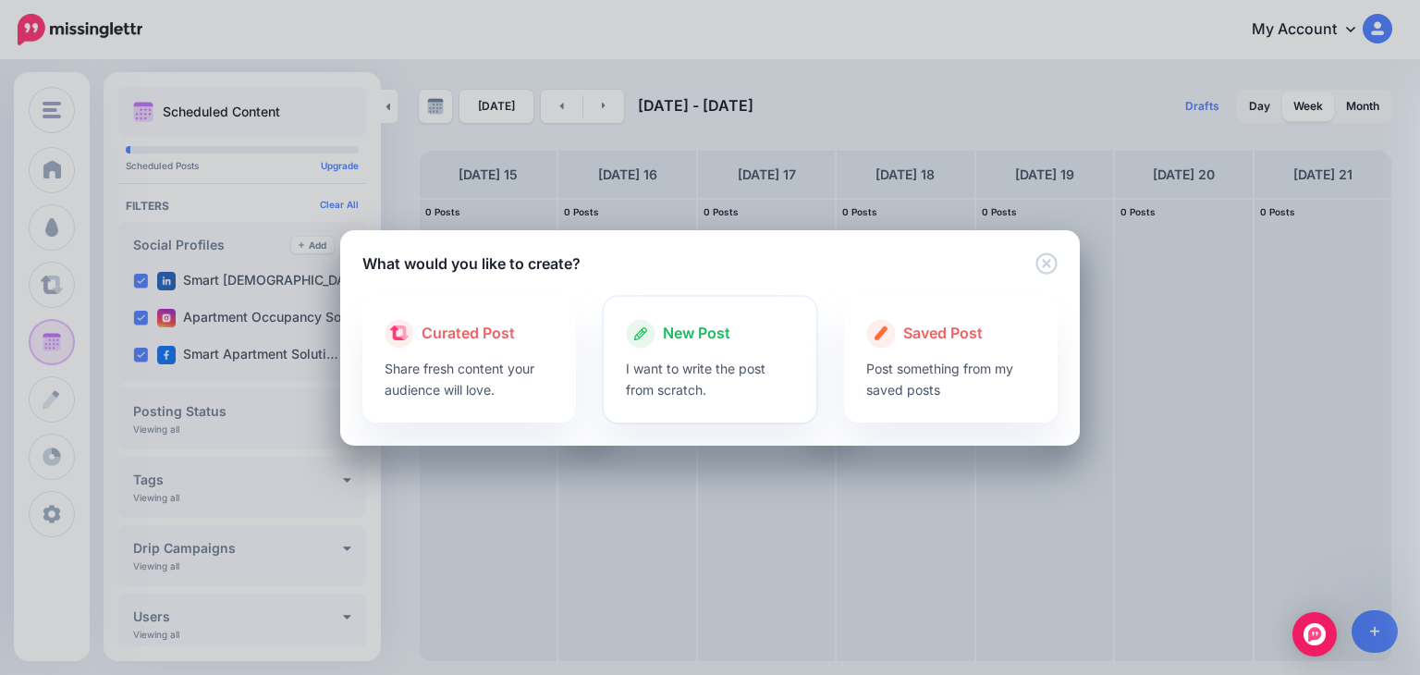
click at [690, 335] on span "New Post" at bounding box center [697, 334] width 68 height 24
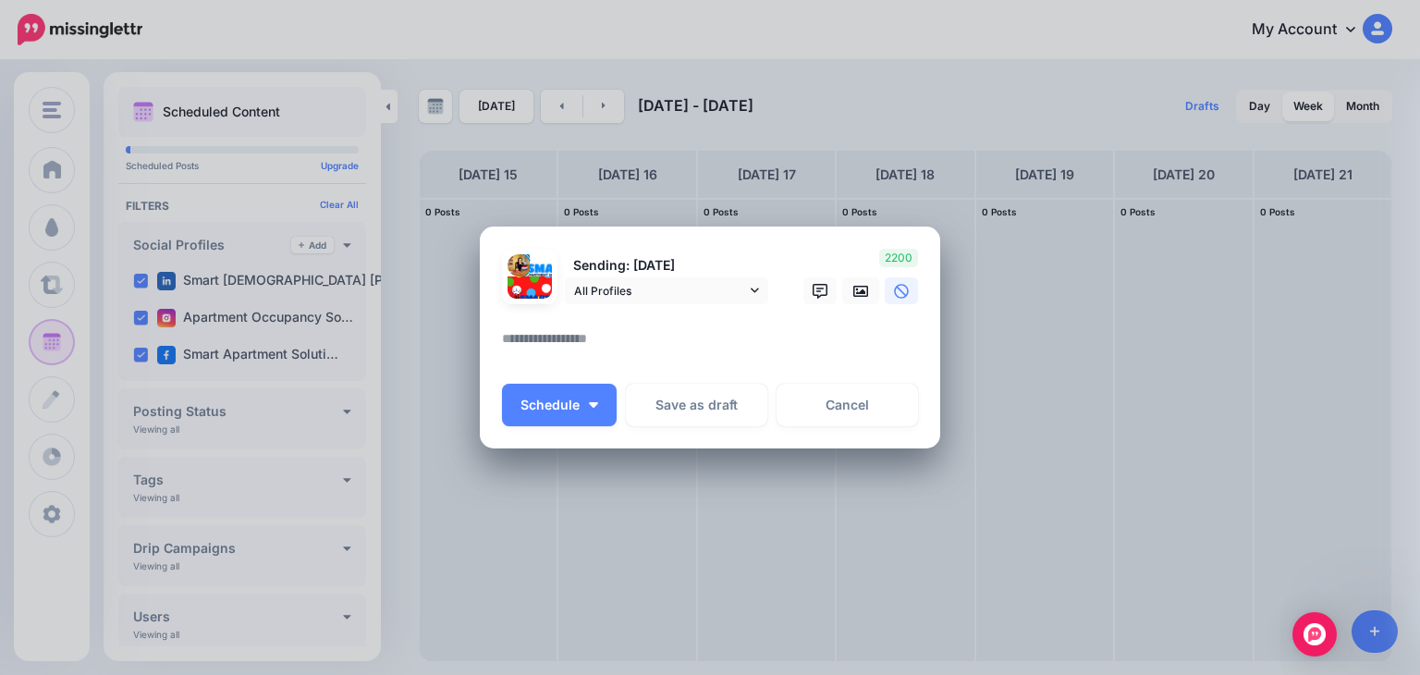
click at [605, 338] on textarea at bounding box center [714, 345] width 425 height 36
paste textarea "**********"
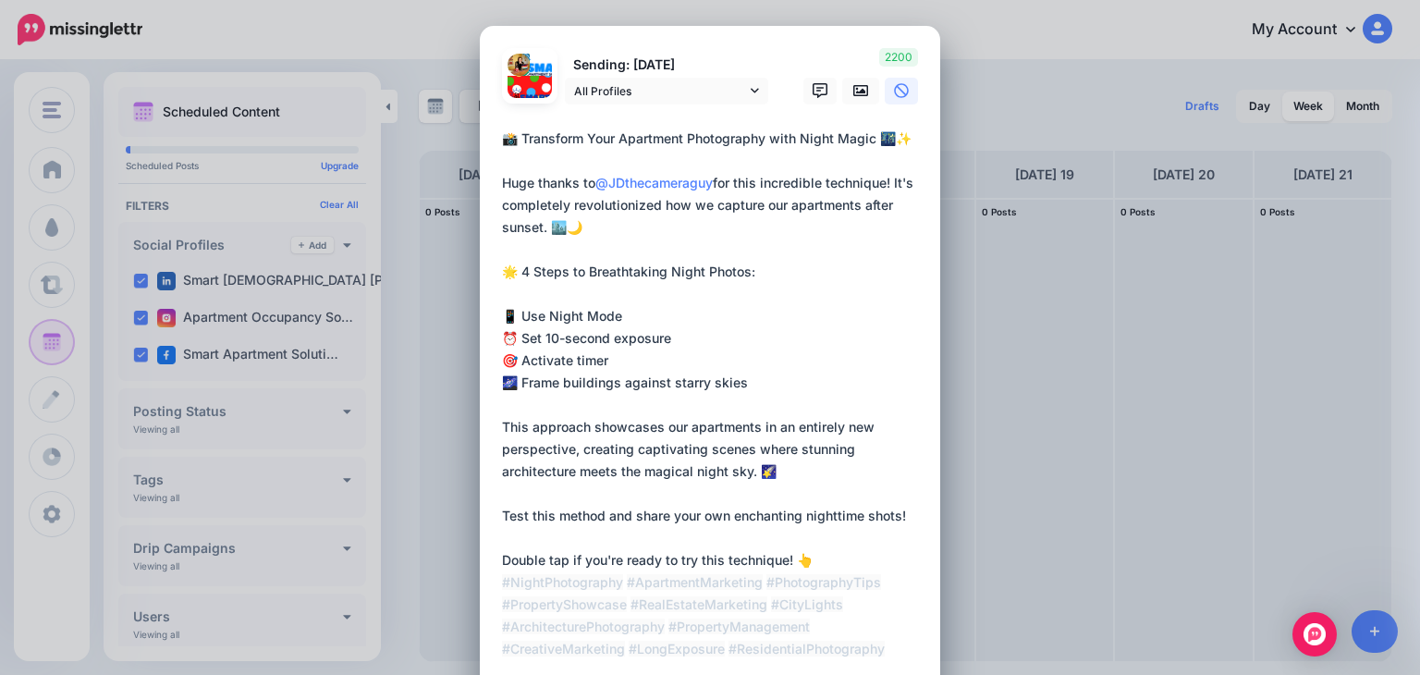
scroll to position [4, 0]
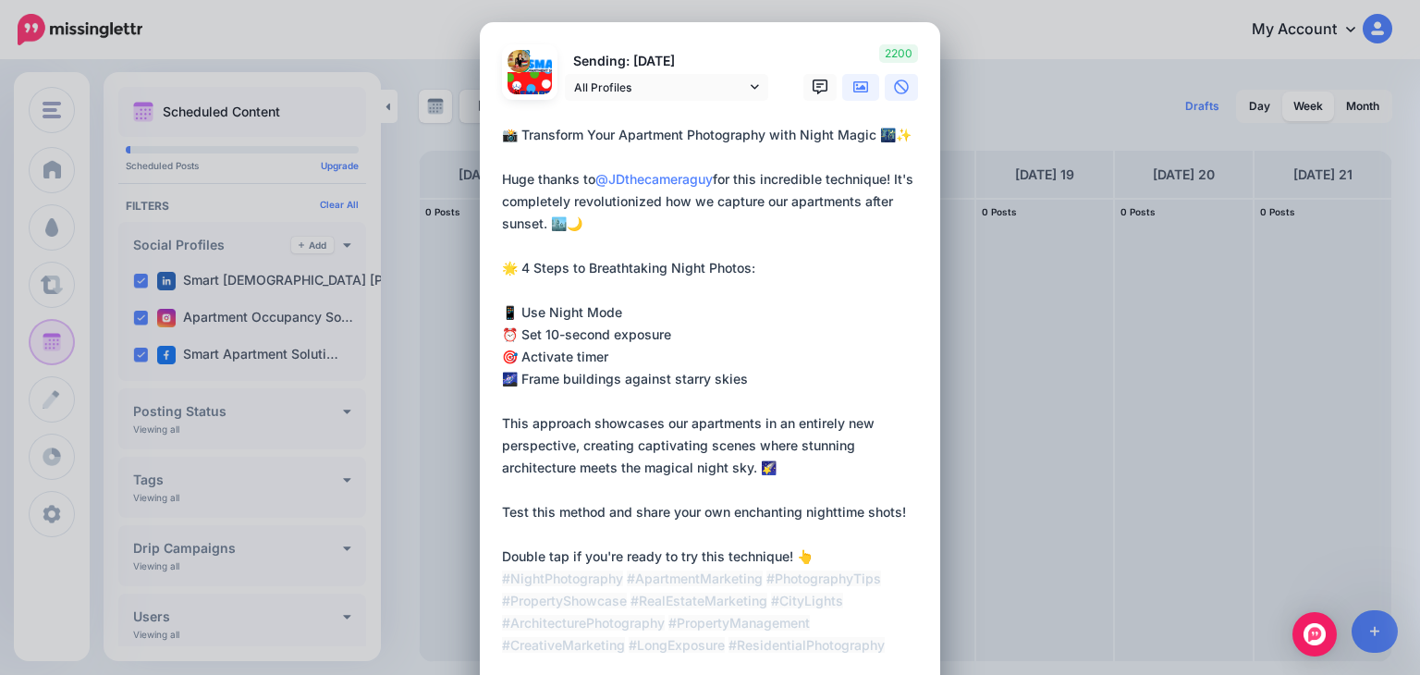
type textarea "**********"
click at [854, 91] on icon at bounding box center [861, 86] width 15 height 11
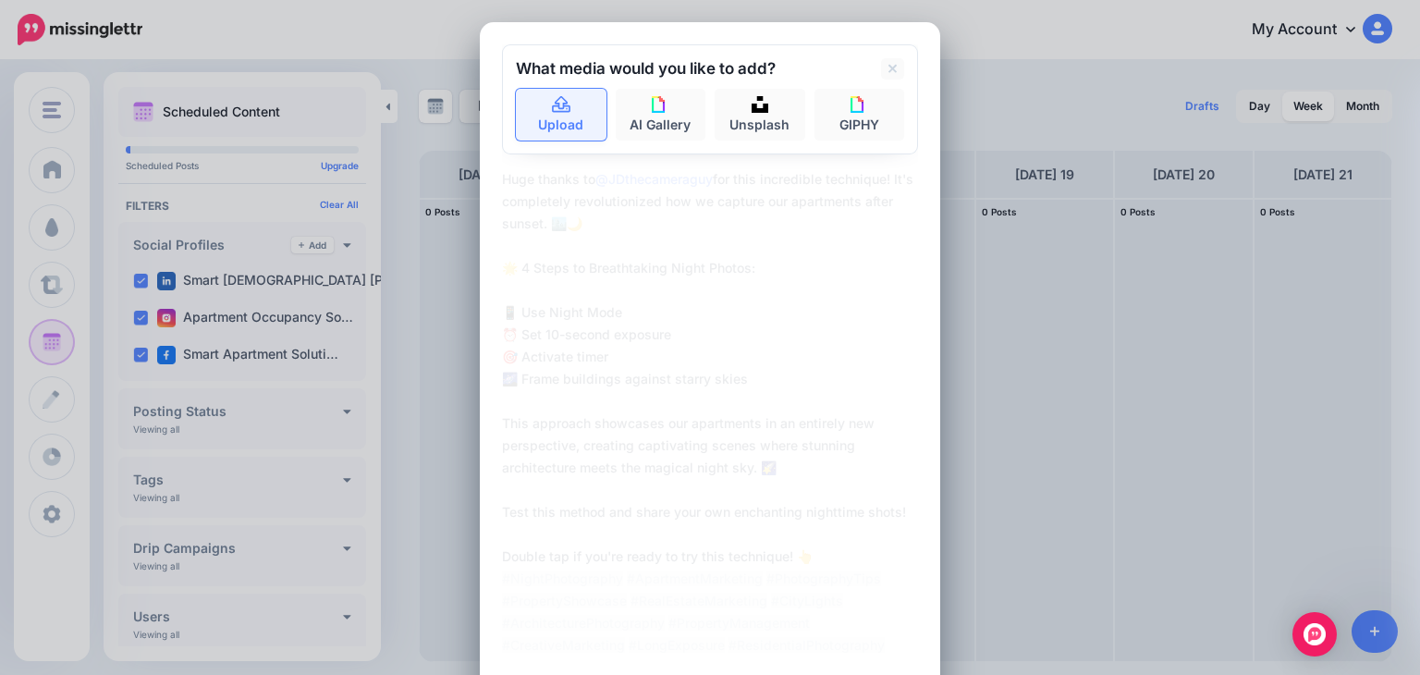
click at [538, 117] on link "Upload" at bounding box center [561, 115] width 91 height 52
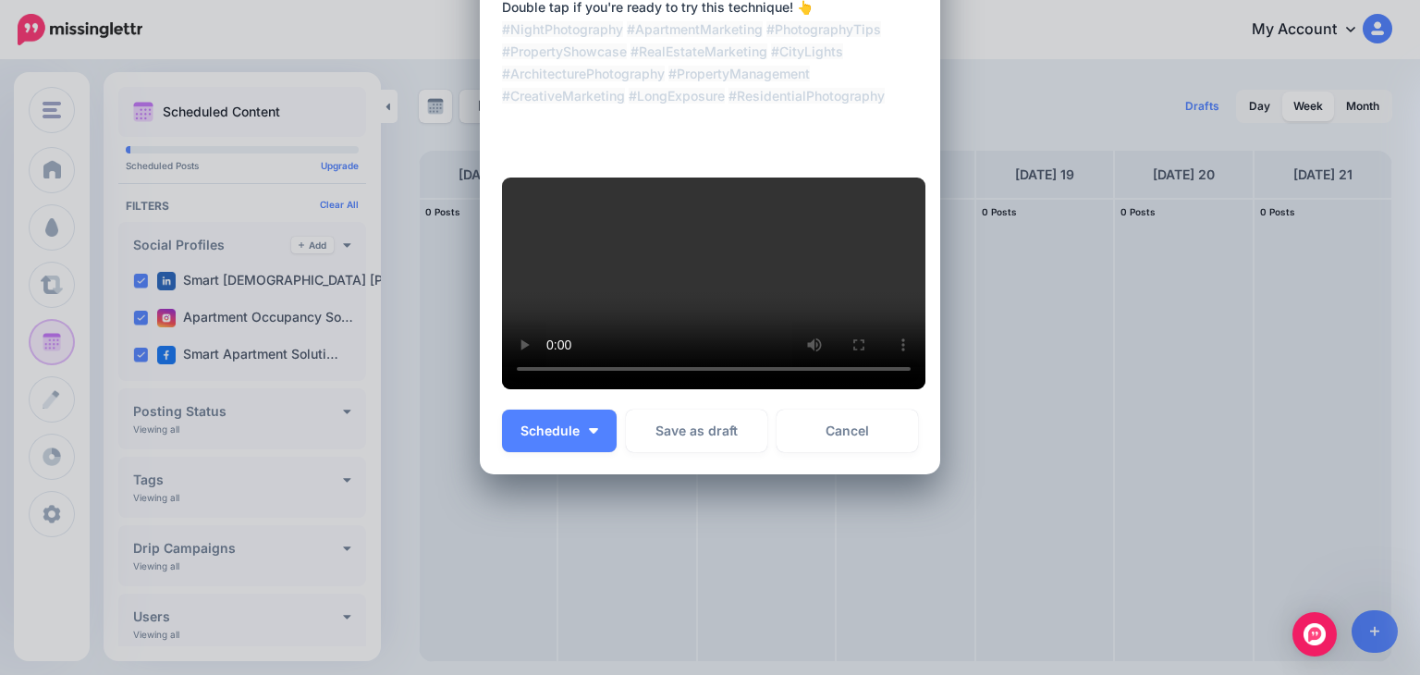
scroll to position [610, 0]
click at [534, 452] on button "Schedule" at bounding box center [559, 431] width 115 height 43
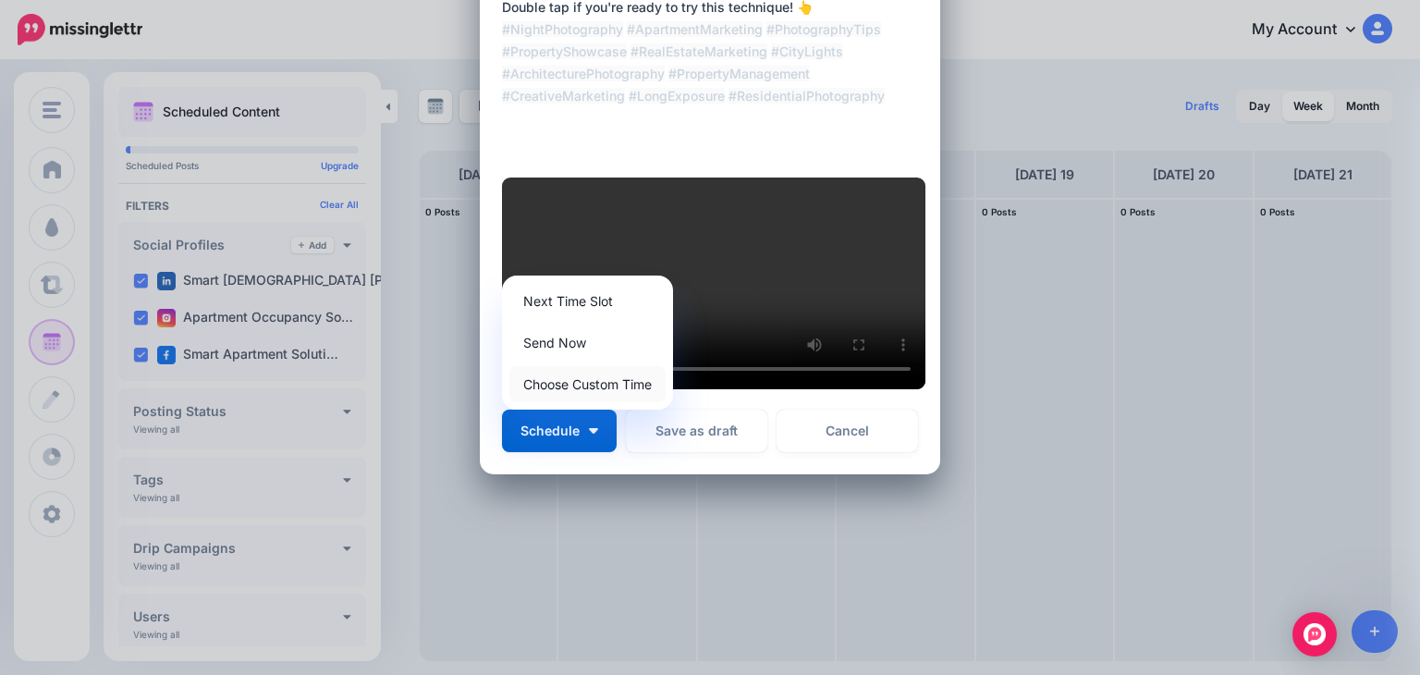
click at [558, 402] on link "Choose Custom Time" at bounding box center [588, 384] width 156 height 36
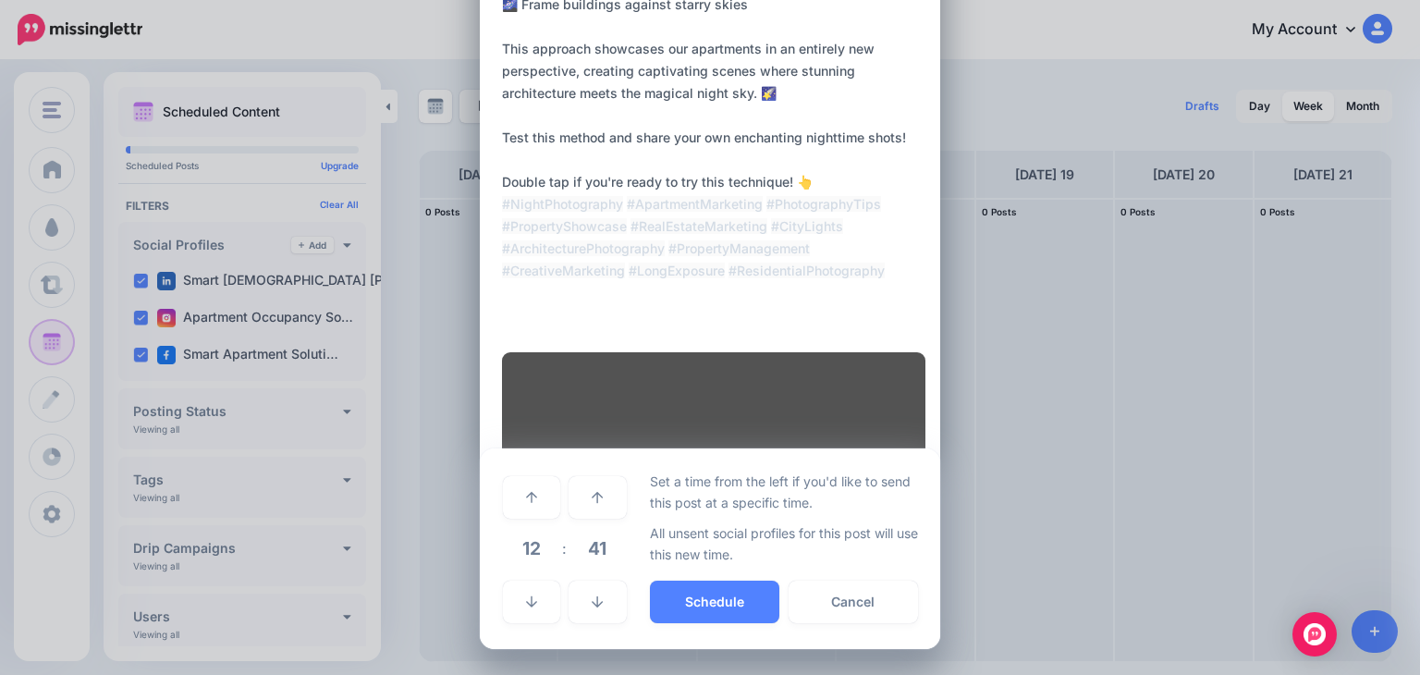
scroll to position [588, 0]
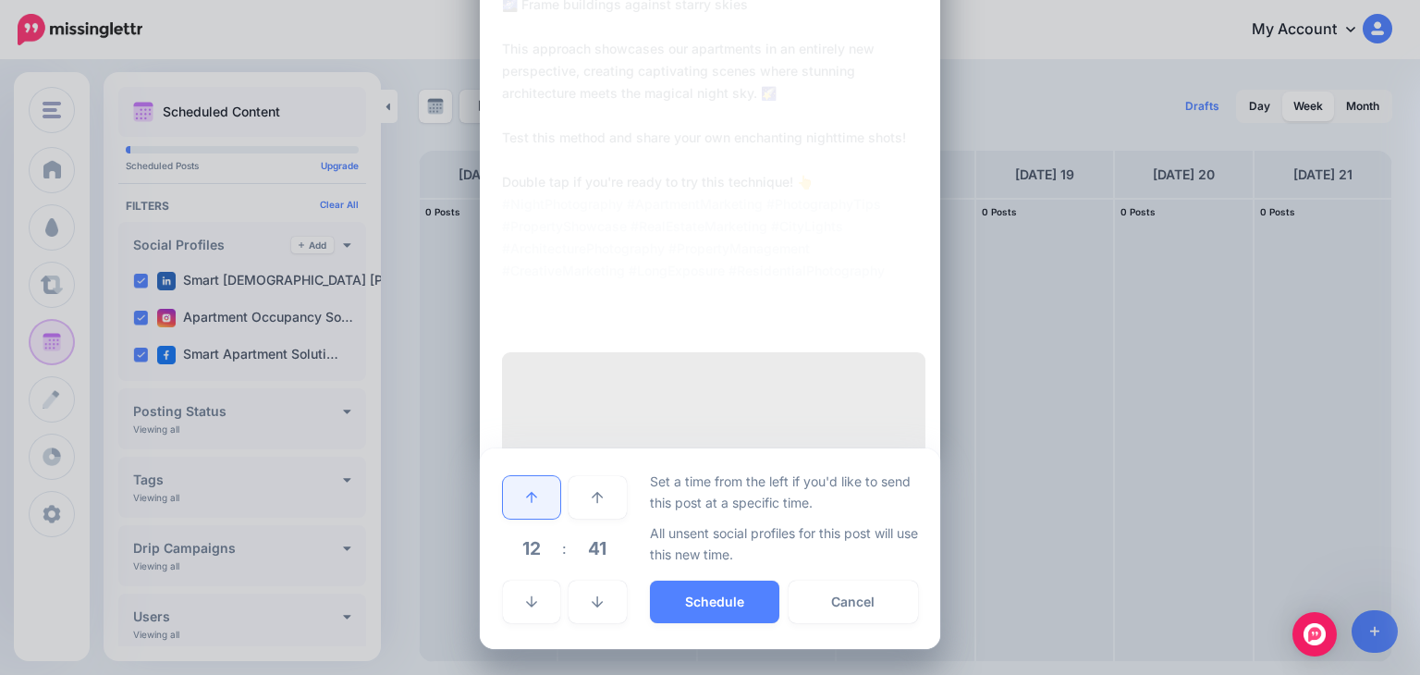
click at [526, 502] on icon at bounding box center [531, 497] width 11 height 13
click at [582, 599] on link at bounding box center [597, 602] width 57 height 43
click at [577, 596] on link at bounding box center [597, 602] width 57 height 43
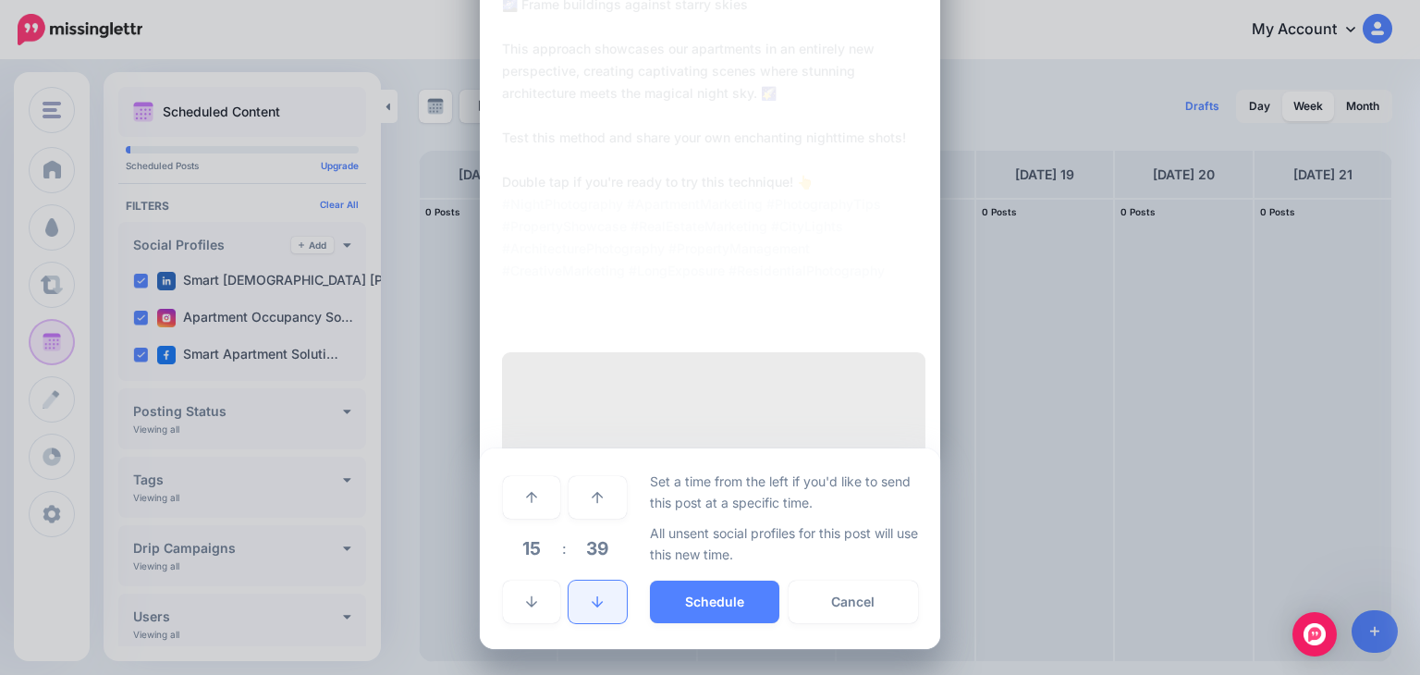
click at [577, 593] on link at bounding box center [597, 602] width 57 height 43
click at [577, 592] on link at bounding box center [597, 602] width 57 height 43
click at [577, 591] on link at bounding box center [597, 602] width 57 height 43
click at [576, 589] on link at bounding box center [597, 602] width 57 height 43
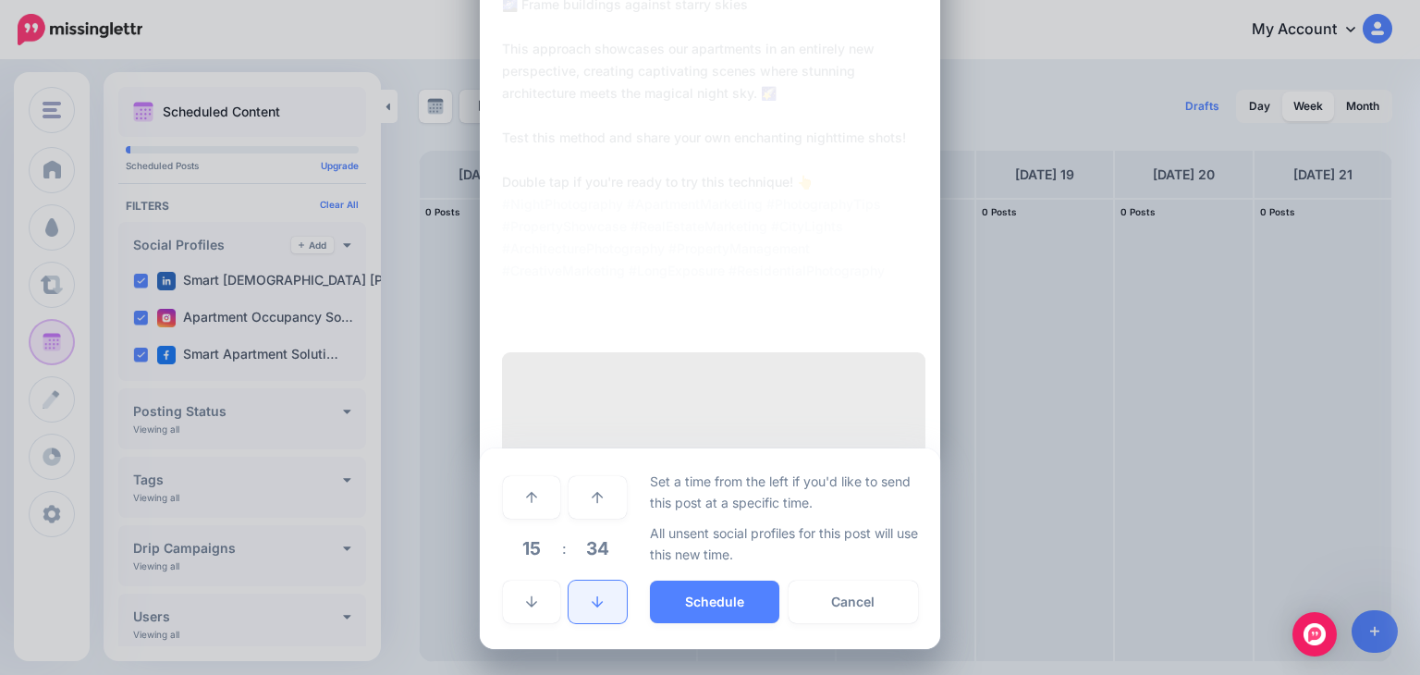
click at [576, 589] on link at bounding box center [597, 602] width 57 height 43
click at [703, 605] on button "Schedule" at bounding box center [714, 602] width 129 height 43
